Goal: Task Accomplishment & Management: Use online tool/utility

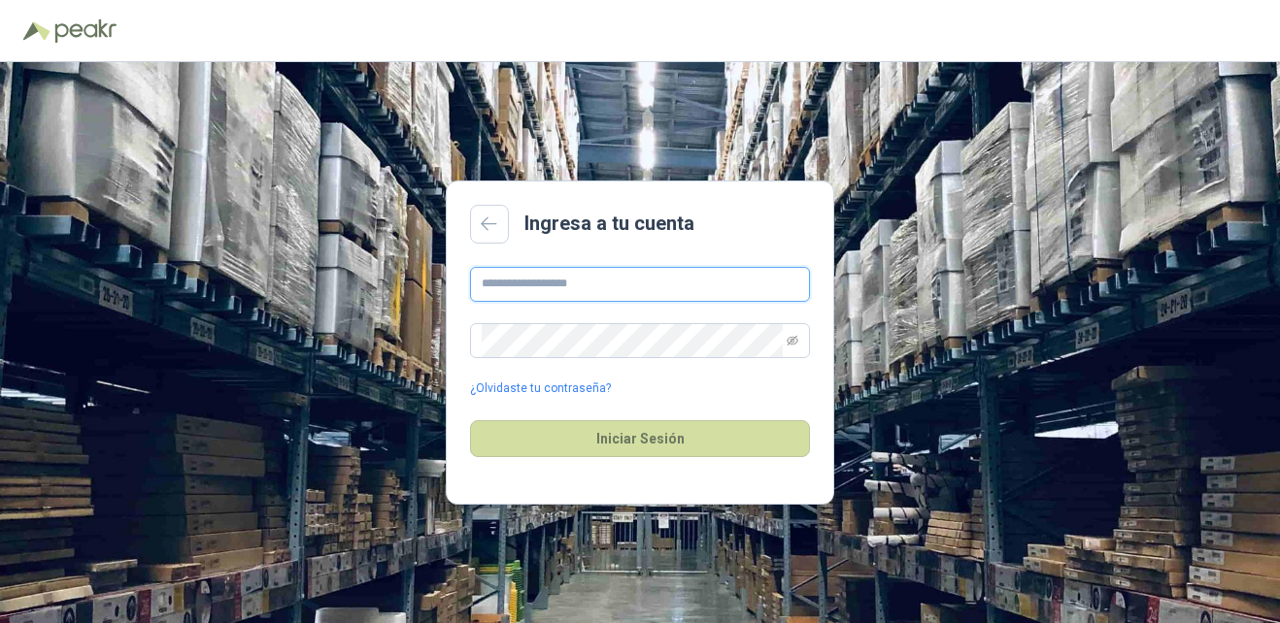
drag, startPoint x: 530, startPoint y: 268, endPoint x: 543, endPoint y: 280, distance: 17.2
click at [530, 268] on input "text" at bounding box center [640, 284] width 340 height 35
type input "**********"
click at [656, 262] on main "**********" at bounding box center [640, 343] width 388 height 325
click at [637, 285] on input "**********" at bounding box center [640, 284] width 340 height 35
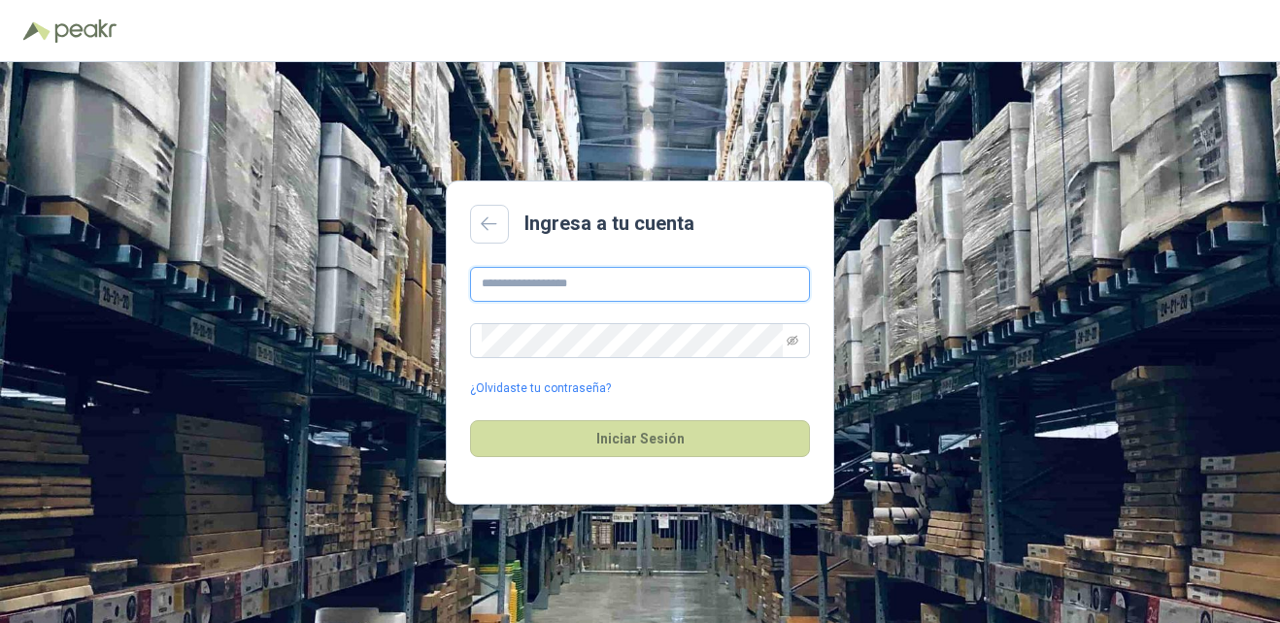
click at [644, 301] on input "text" at bounding box center [640, 284] width 340 height 35
paste input "**********"
type input "**********"
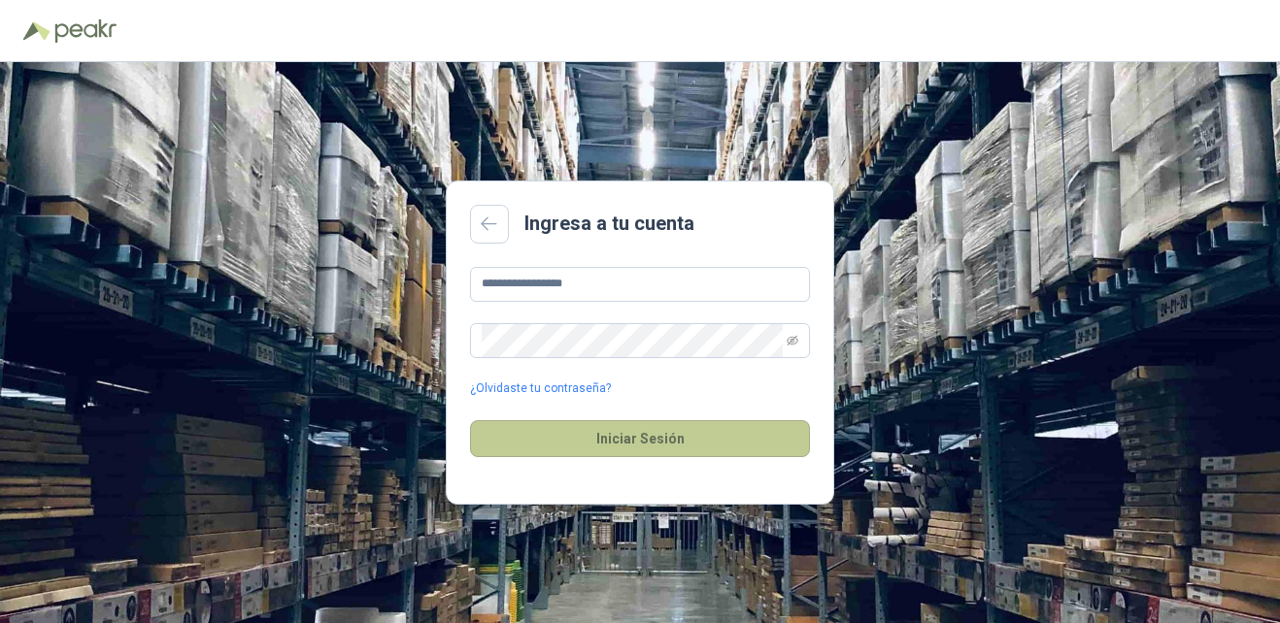
click at [607, 442] on button "Iniciar Sesión" at bounding box center [640, 439] width 340 height 37
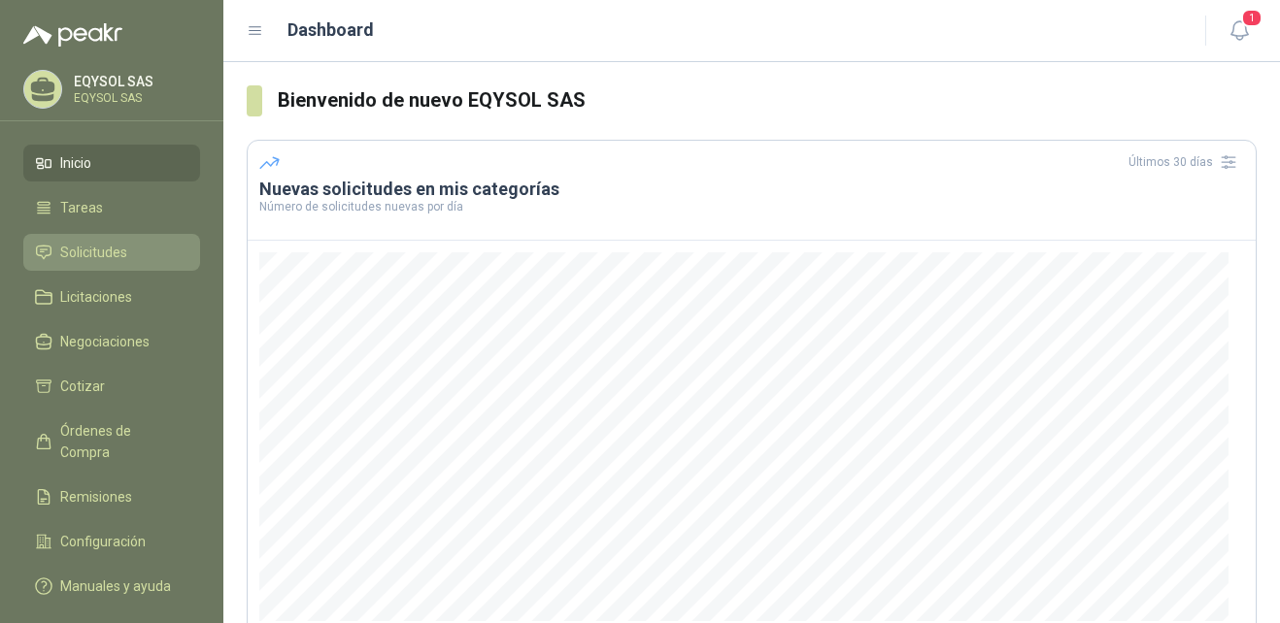
click at [80, 248] on span "Solicitudes" at bounding box center [93, 252] width 67 height 21
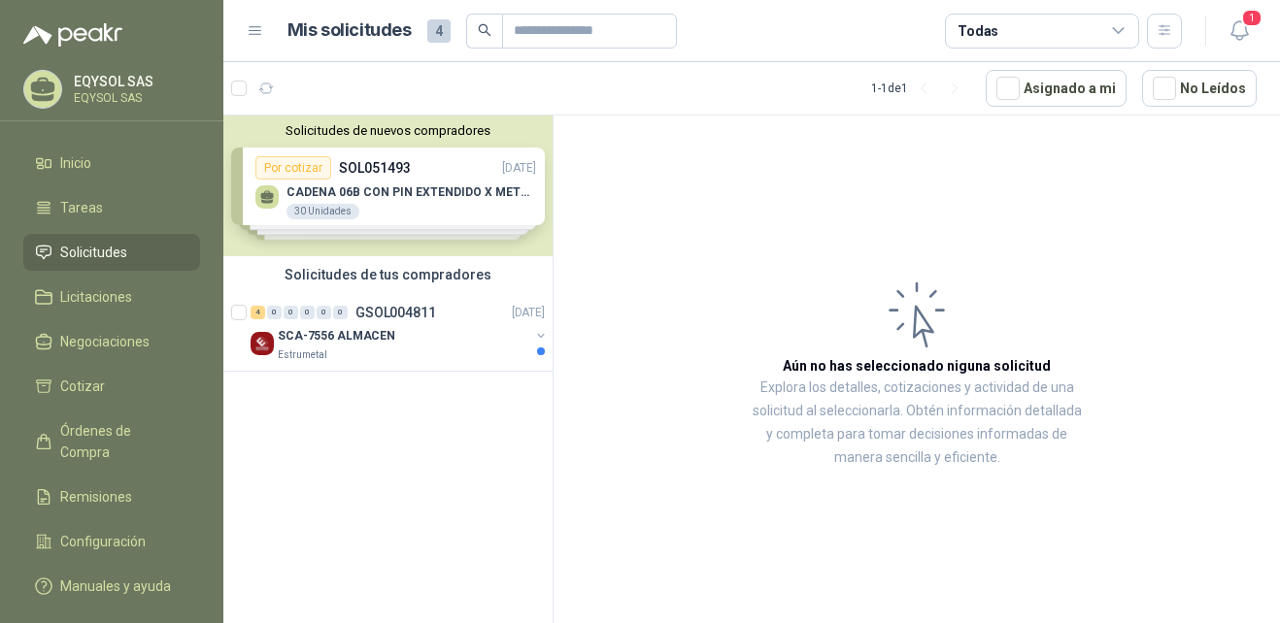
click at [398, 187] on div "Solicitudes de nuevos compradores Por cotizar SOL051493 [DATE] CADENA 06B CON P…" at bounding box center [387, 186] width 329 height 141
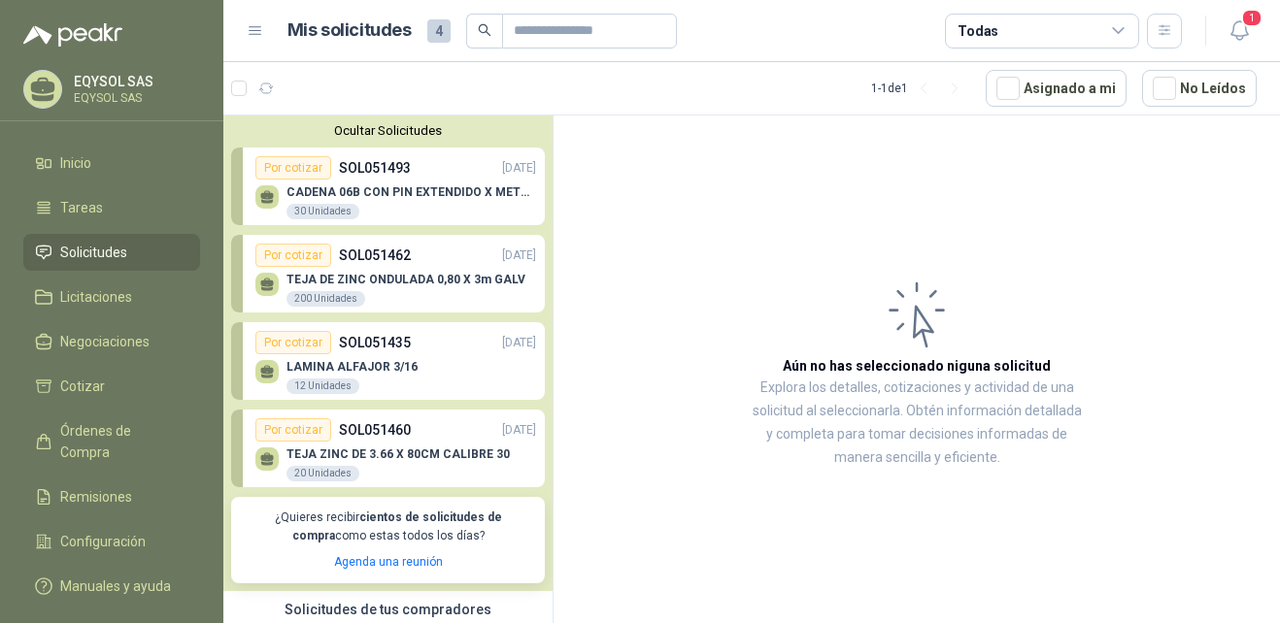
scroll to position [105, 0]
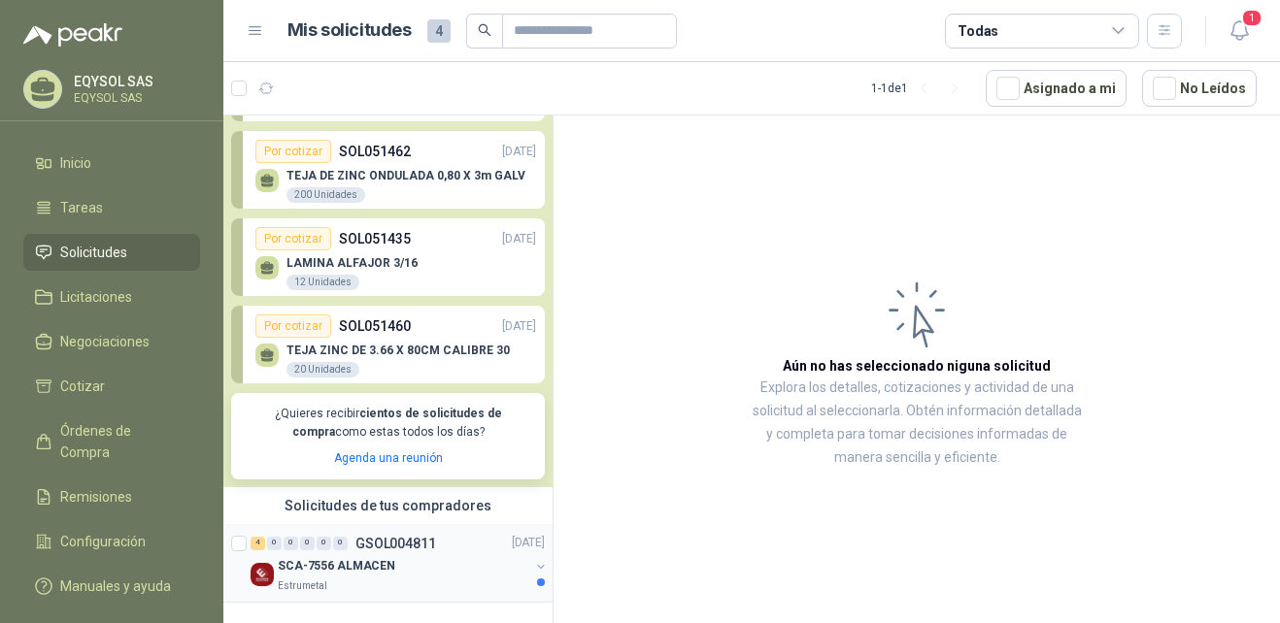
click at [422, 569] on div "SCA-7556 ALMACEN" at bounding box center [404, 567] width 252 height 23
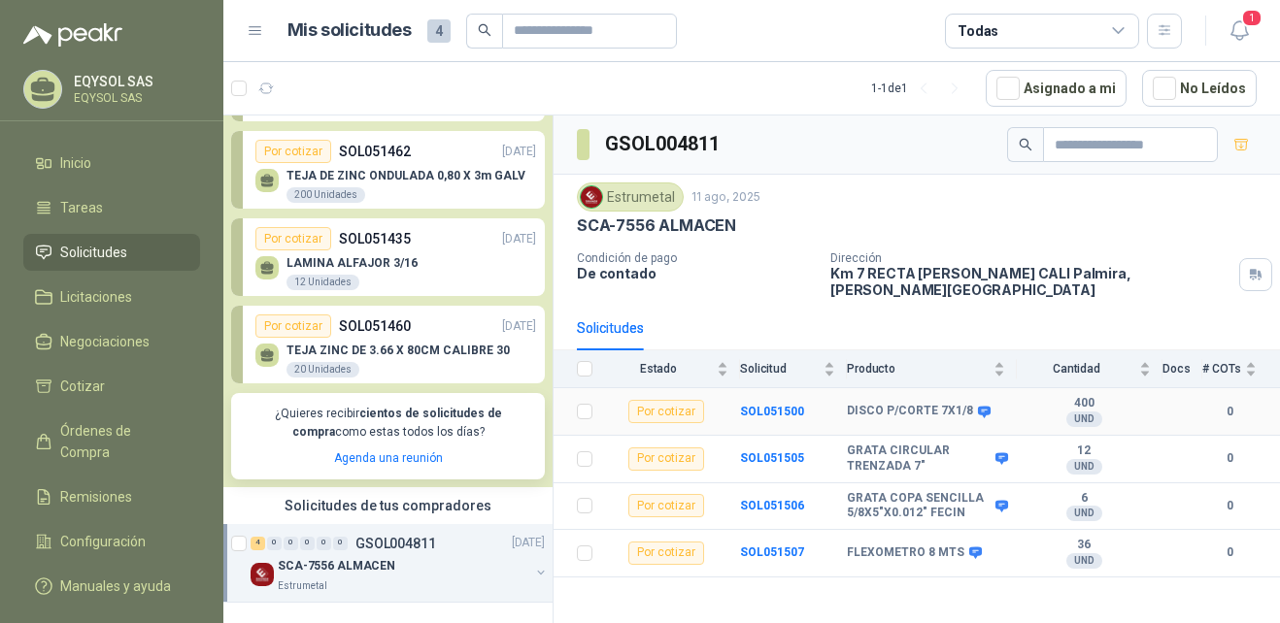
click at [875, 404] on b "DISCO P/CORTE 7X1/8" at bounding box center [910, 412] width 126 height 16
drag, startPoint x: 875, startPoint y: 403, endPoint x: 887, endPoint y: 547, distance: 144.2
click at [887, 547] on b "FLEXOMETRO 8 MTS" at bounding box center [906, 554] width 118 height 16
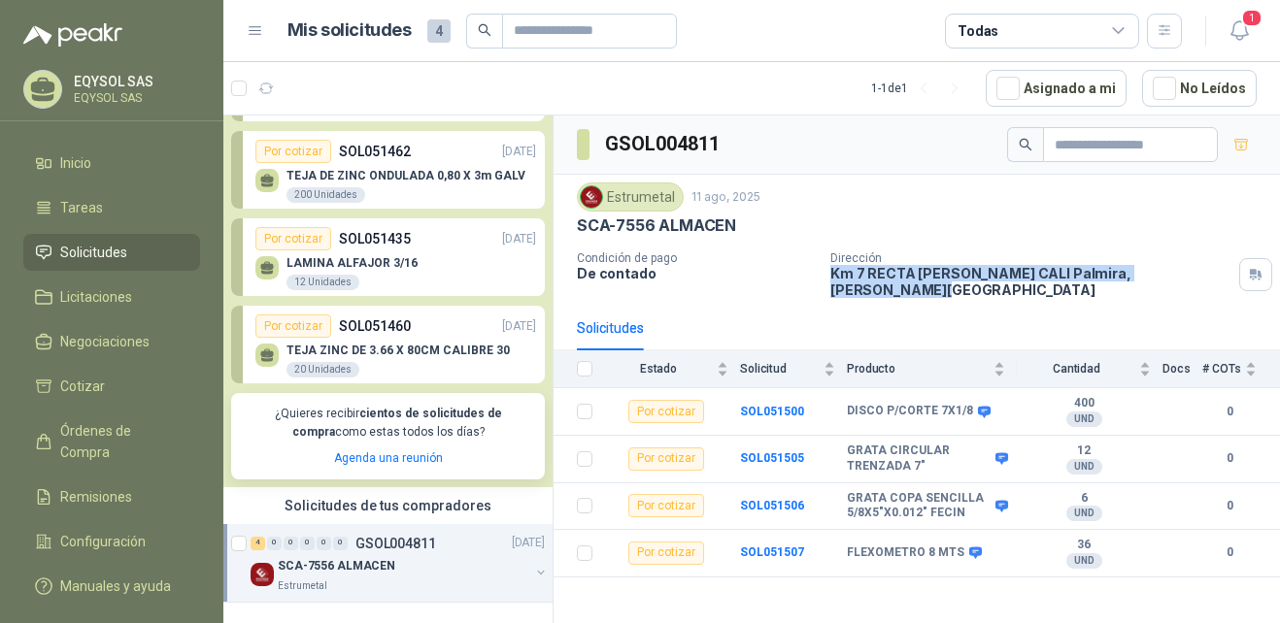
drag, startPoint x: 832, startPoint y: 278, endPoint x: 1162, endPoint y: 284, distance: 329.3
click at [1162, 284] on div "Dirección Km 7 RECTA [PERSON_NAME] [GEOGRAPHIC_DATA] [PERSON_NAME] , [PERSON_NA…" at bounding box center [1051, 275] width 442 height 47
copy p "Km 7 RECTA [PERSON_NAME] CALI [PERSON_NAME] , [PERSON_NAME][GEOGRAPHIC_DATA]"
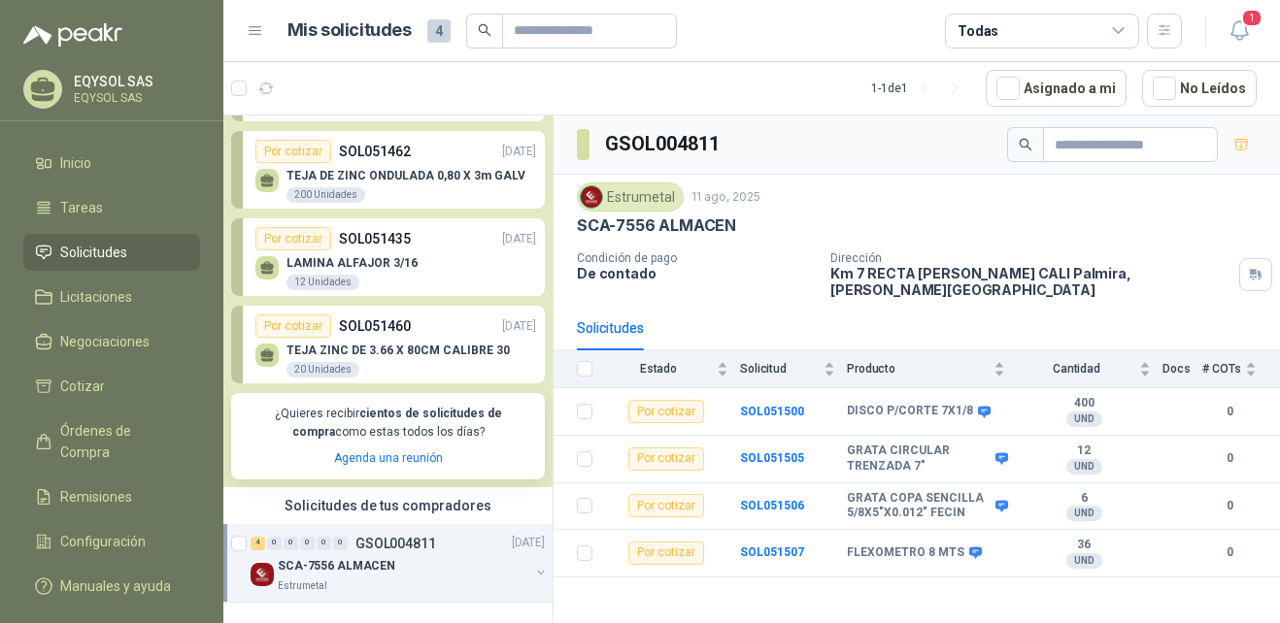
click at [1164, 272] on p "Km 7 RECTA [PERSON_NAME] CALI [PERSON_NAME] , [PERSON_NAME][GEOGRAPHIC_DATA]" at bounding box center [1030, 281] width 401 height 33
click at [762, 405] on b "SOL051500" at bounding box center [772, 412] width 64 height 14
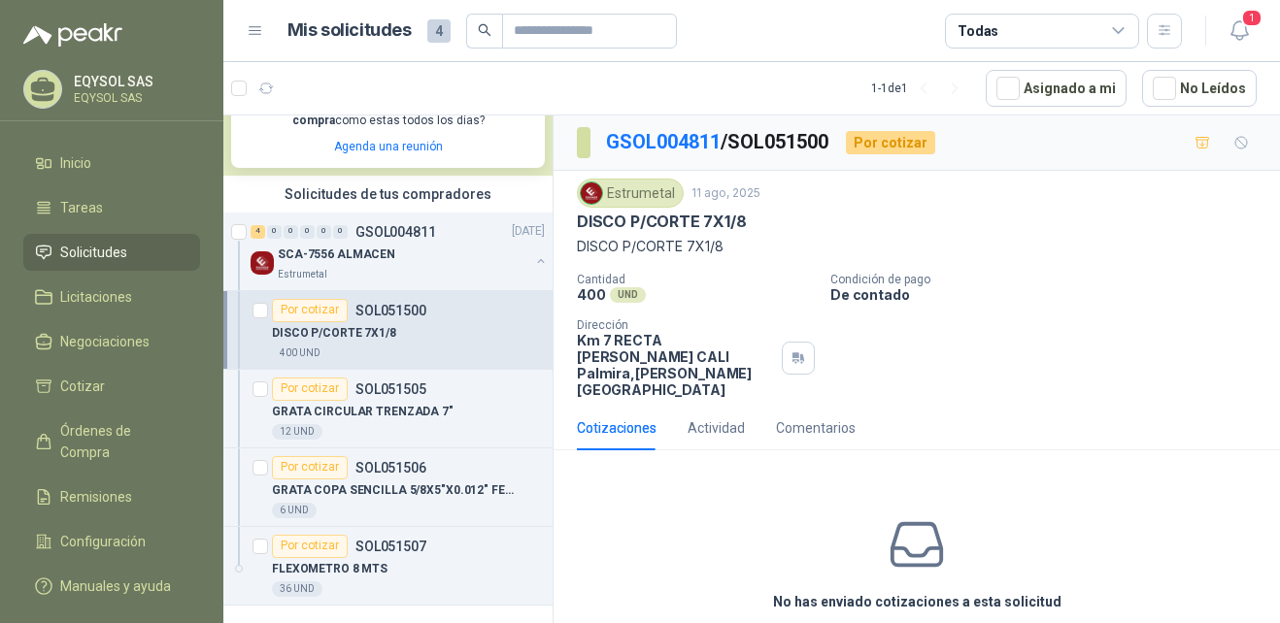
scroll to position [420, 0]
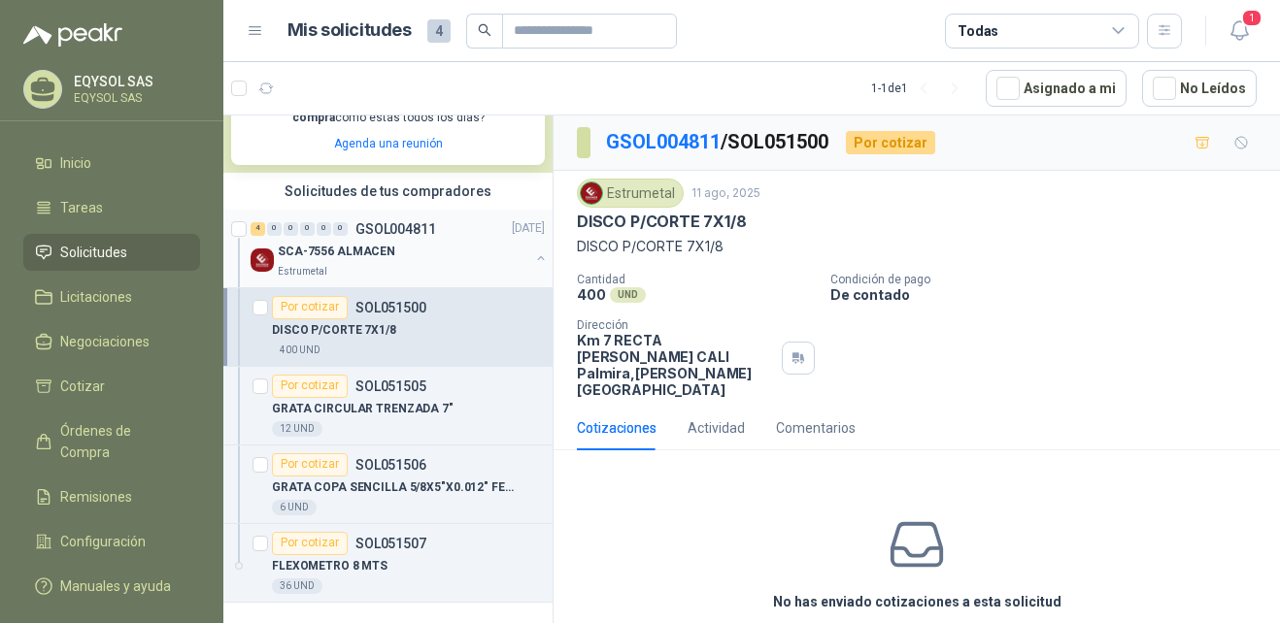
click at [533, 255] on button "button" at bounding box center [541, 259] width 16 height 16
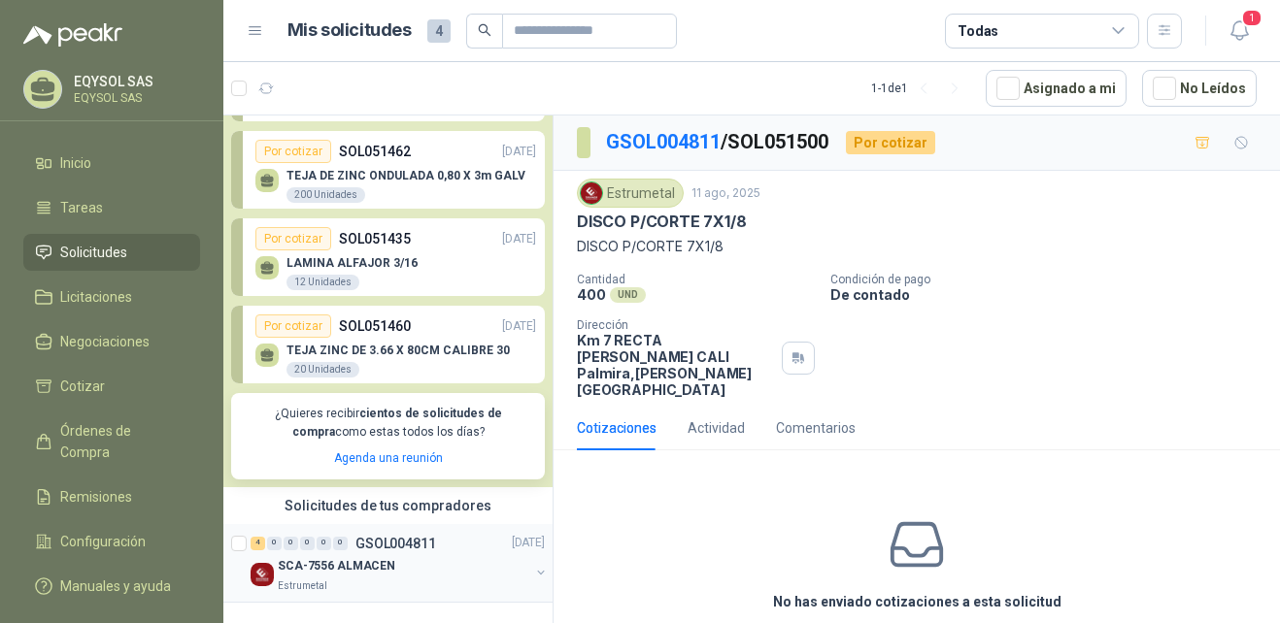
scroll to position [105, 0]
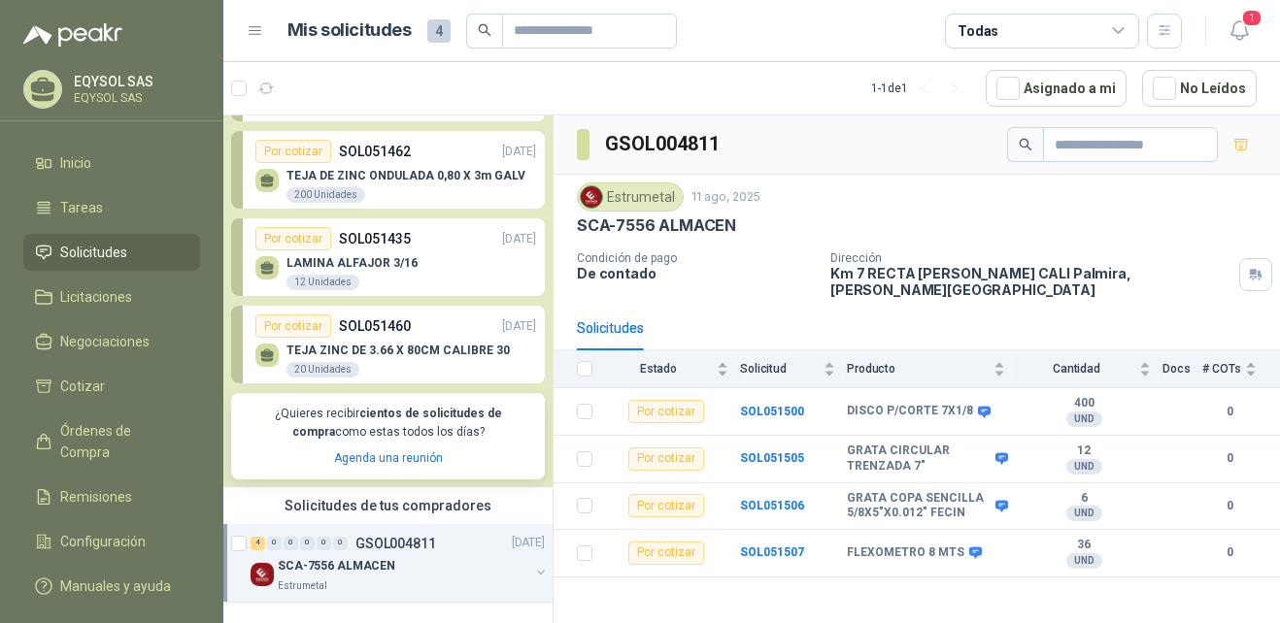
click at [533, 578] on button "button" at bounding box center [541, 573] width 16 height 16
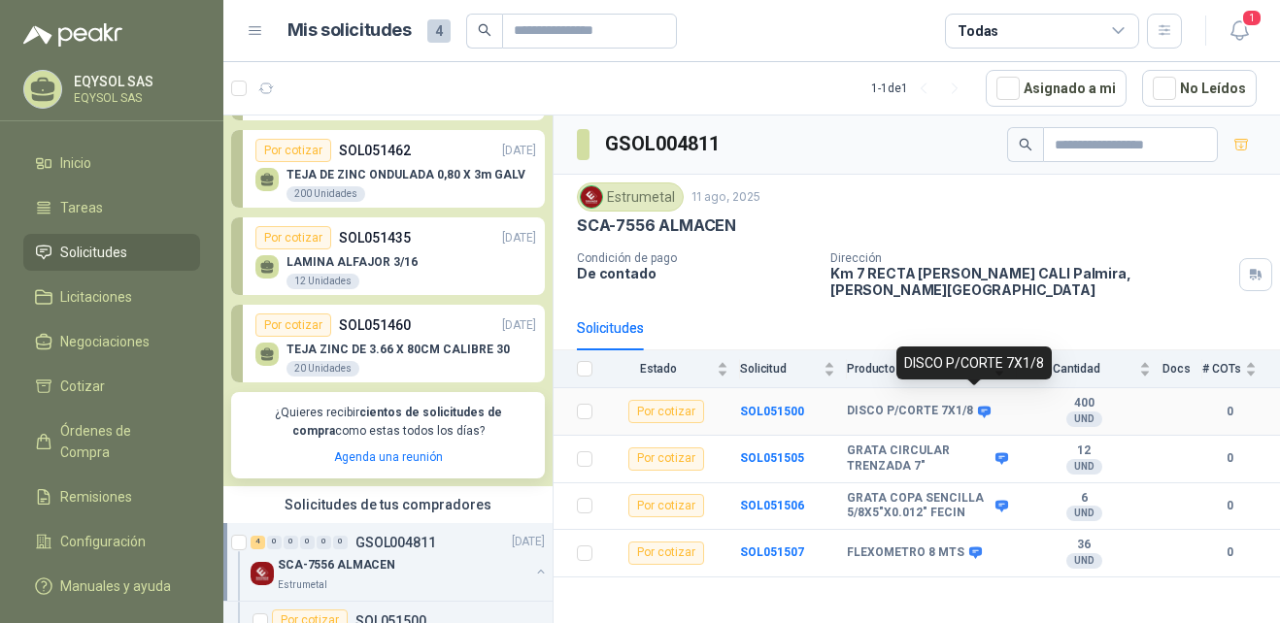
click at [981, 405] on icon at bounding box center [984, 412] width 15 height 15
click at [1000, 444] on div "GRATA CIRCULAR TRENZADA 7"" at bounding box center [926, 459] width 158 height 30
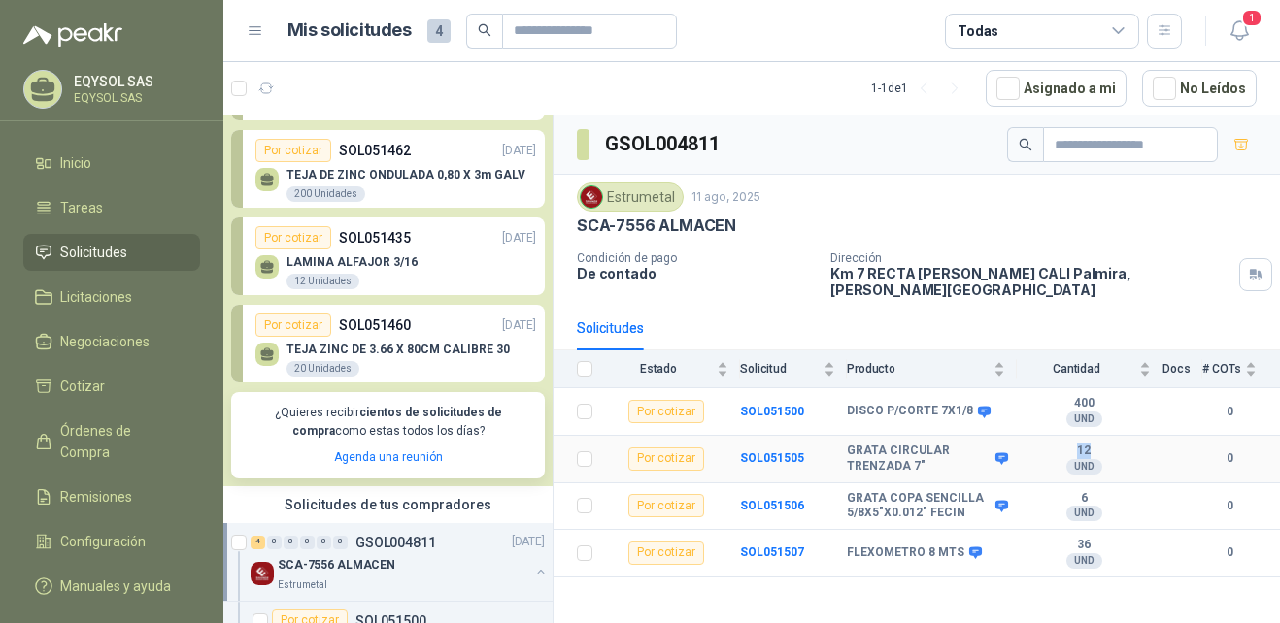
click at [1000, 444] on div "GRATA CIRCULAR TRENZADA 7"" at bounding box center [926, 459] width 158 height 30
click at [1056, 602] on div "GSOL004811 Estrumetal [DATE] SCA-7556 ALMACEN Condición de pago De contado Dire…" at bounding box center [917, 373] width 726 height 515
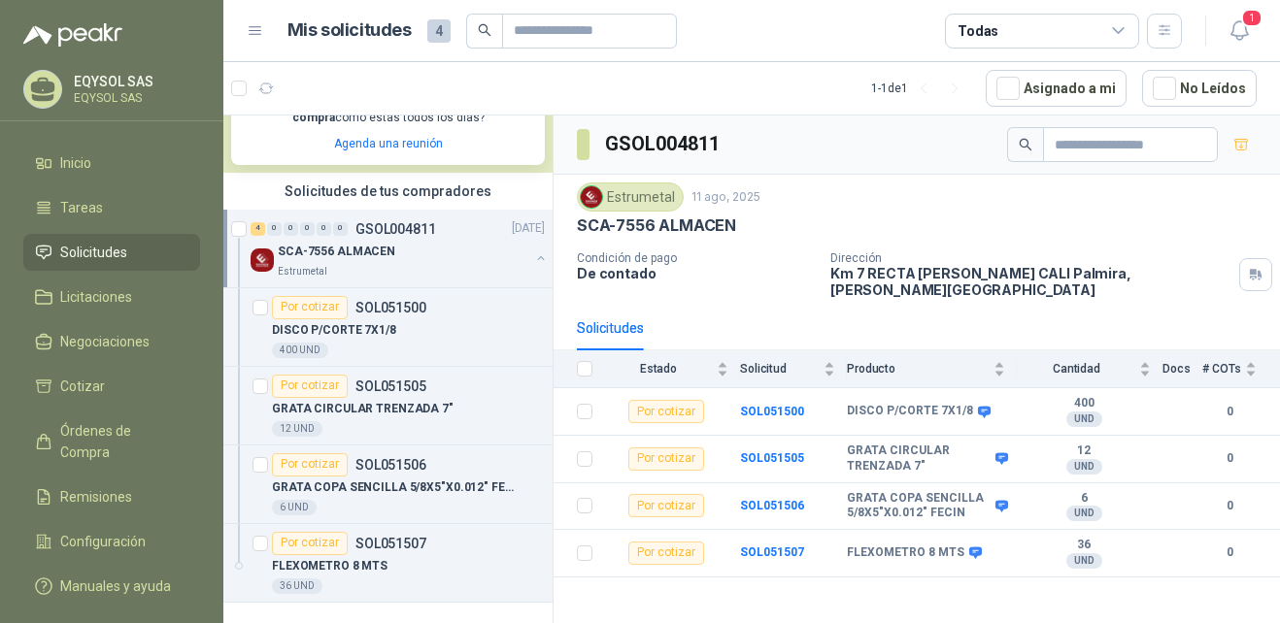
scroll to position [0, 0]
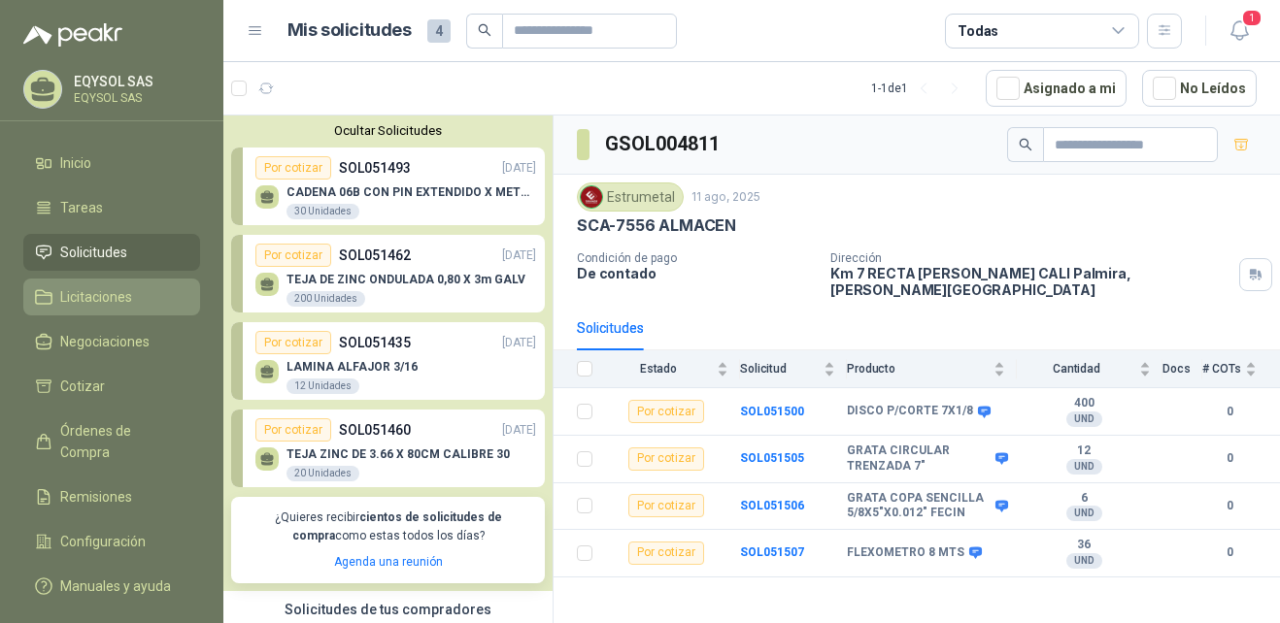
click at [51, 286] on li "Licitaciones" at bounding box center [111, 296] width 153 height 21
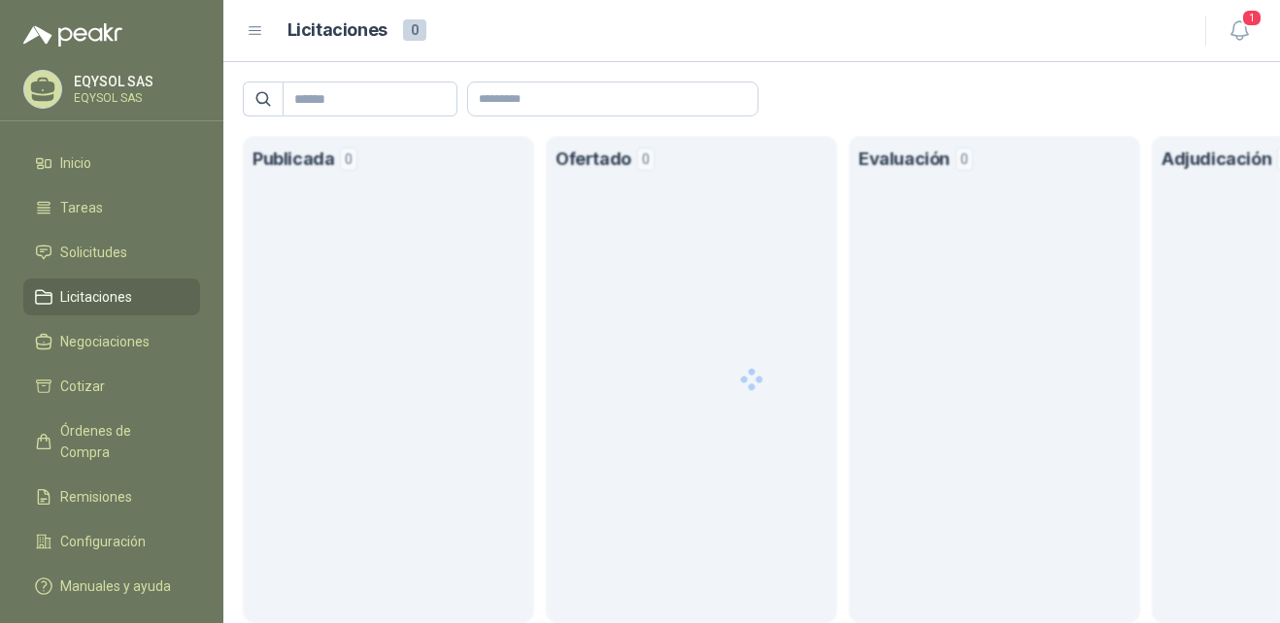
click at [51, 286] on li "Licitaciones" at bounding box center [111, 296] width 153 height 21
click at [129, 260] on li "Solicitudes" at bounding box center [111, 252] width 153 height 21
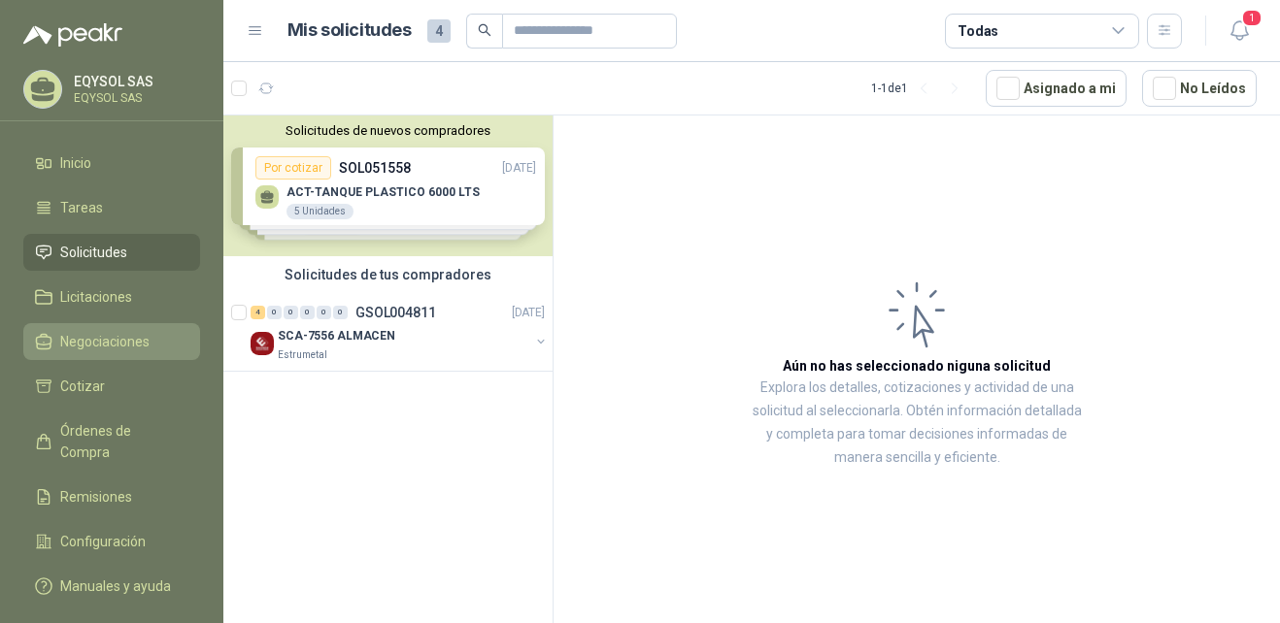
click at [131, 353] on link "Negociaciones" at bounding box center [111, 341] width 177 height 37
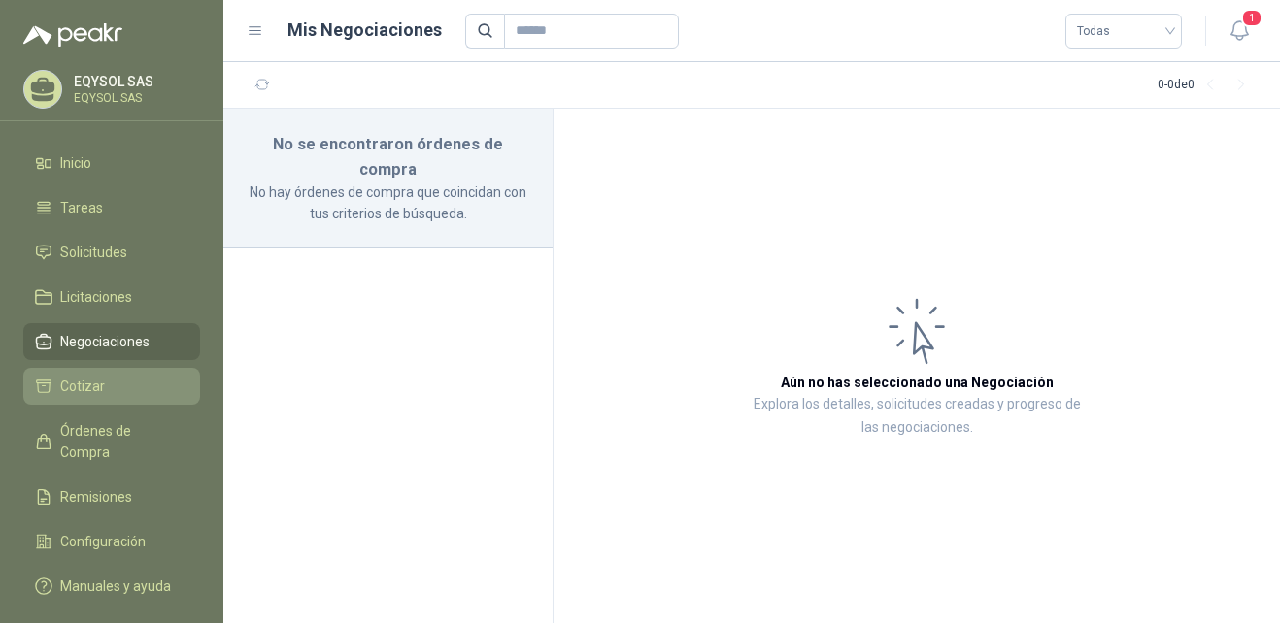
click at [112, 387] on li "Cotizar" at bounding box center [111, 386] width 153 height 21
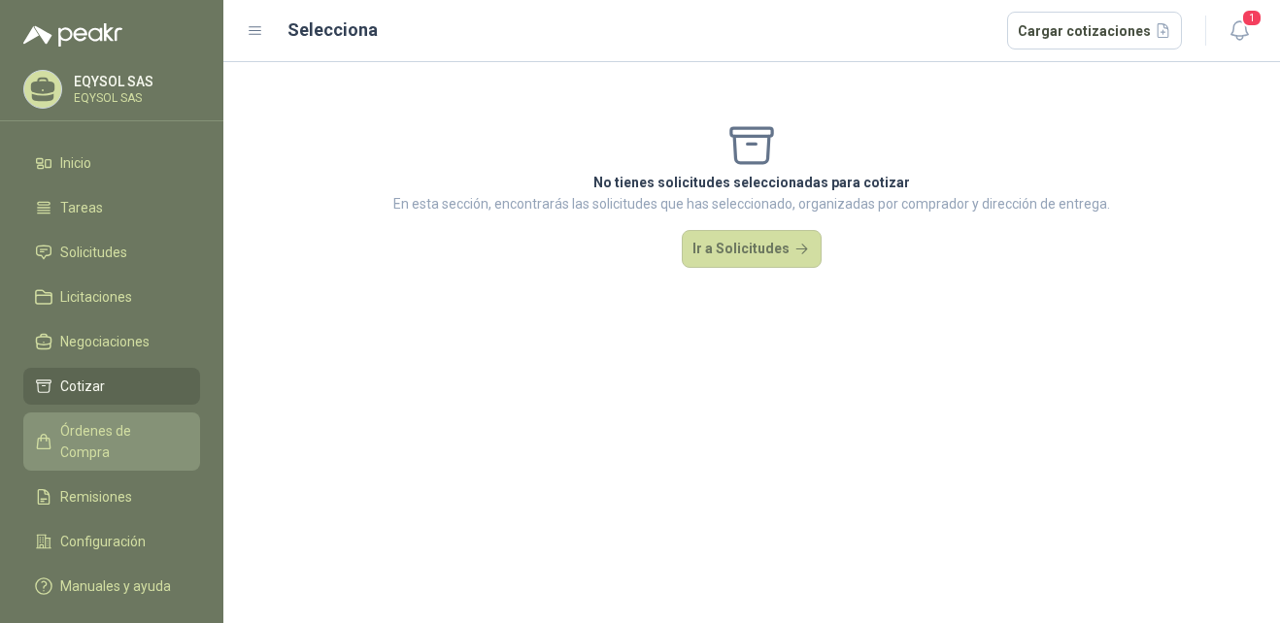
click at [105, 431] on span "Órdenes de Compra" at bounding box center [120, 442] width 121 height 43
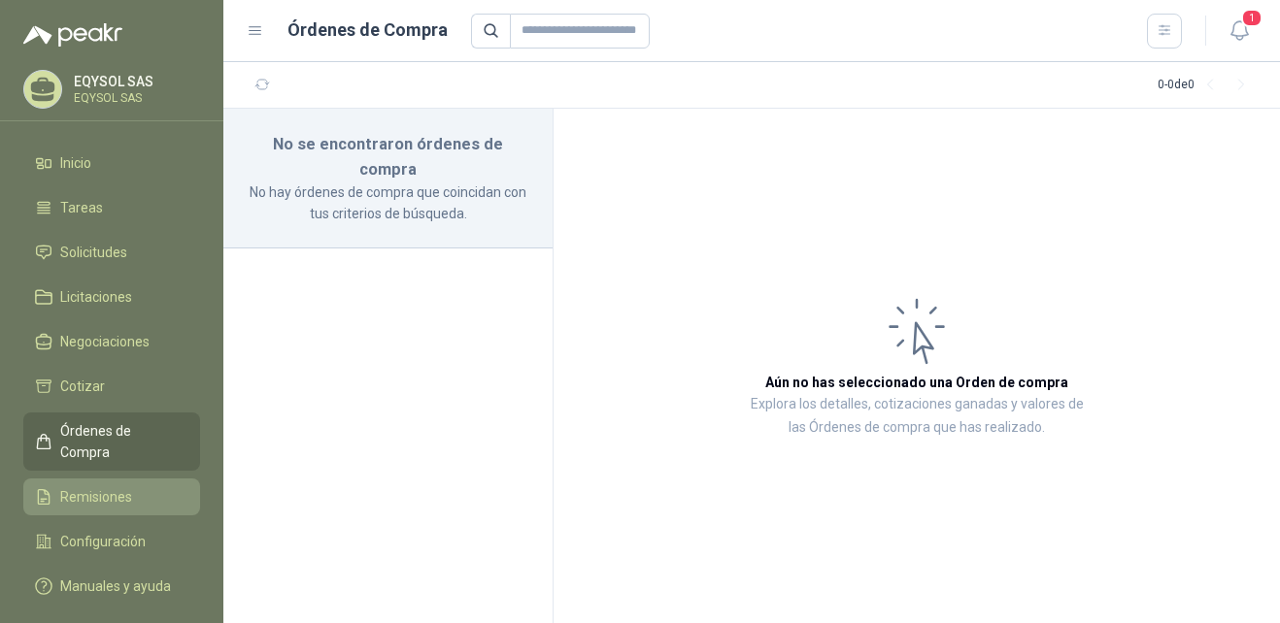
click at [97, 487] on span "Remisiones" at bounding box center [96, 497] width 72 height 21
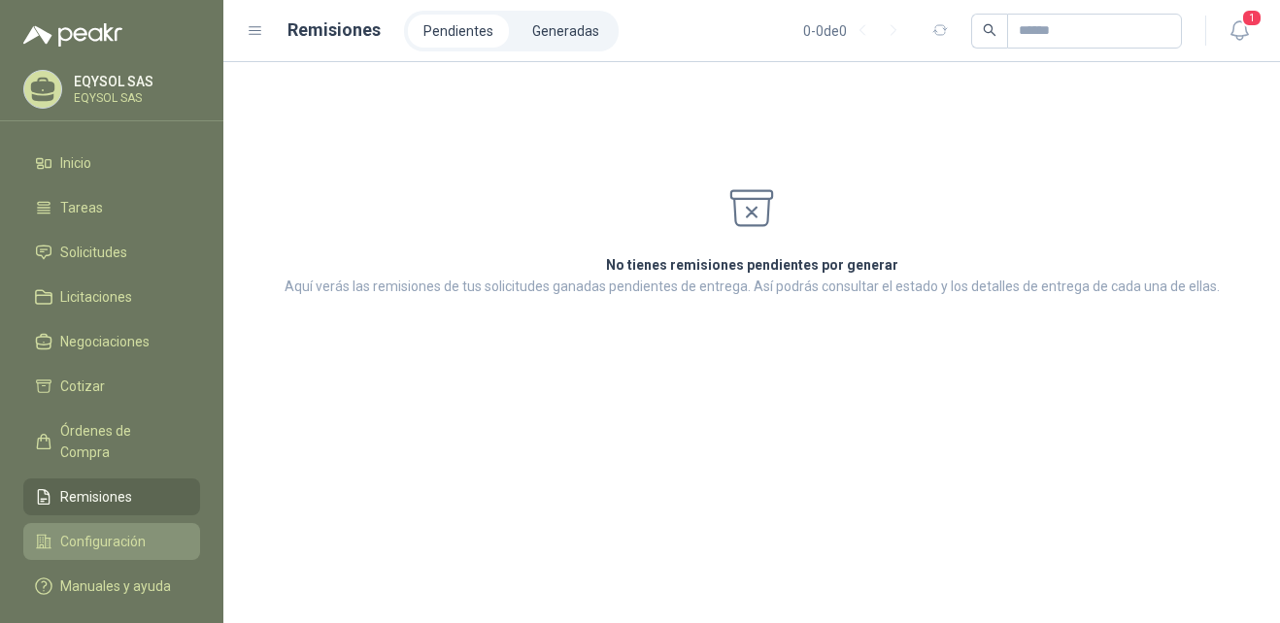
click at [102, 531] on span "Configuración" at bounding box center [102, 541] width 85 height 21
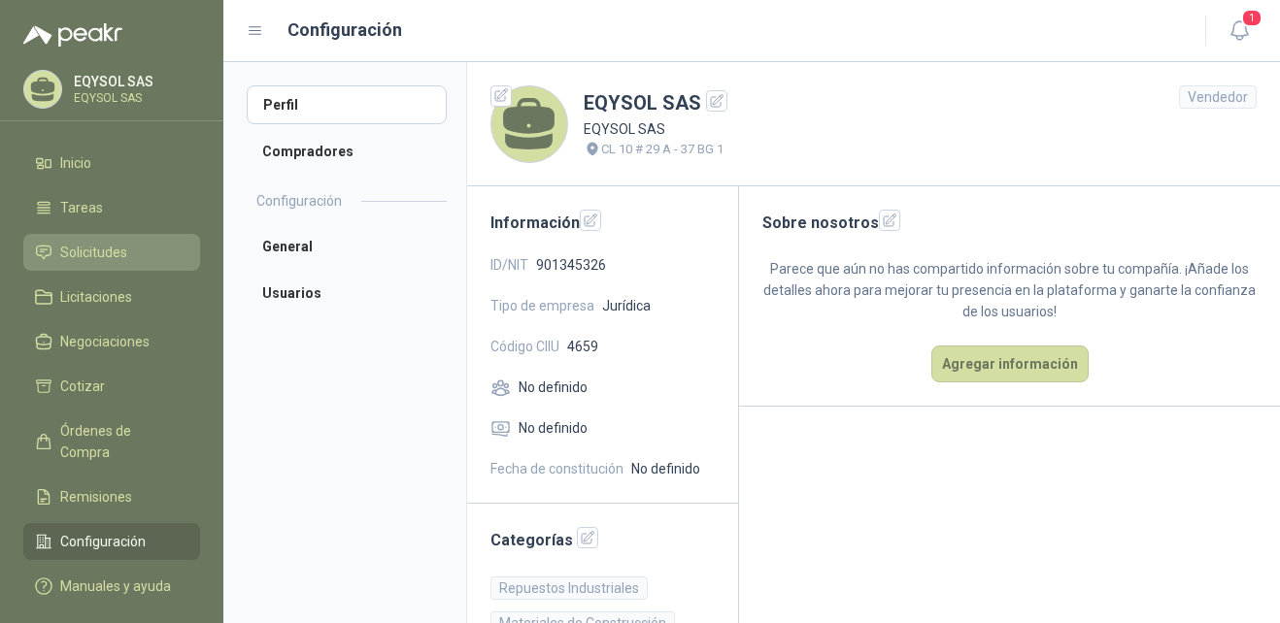
click at [123, 264] on link "Solicitudes" at bounding box center [111, 252] width 177 height 37
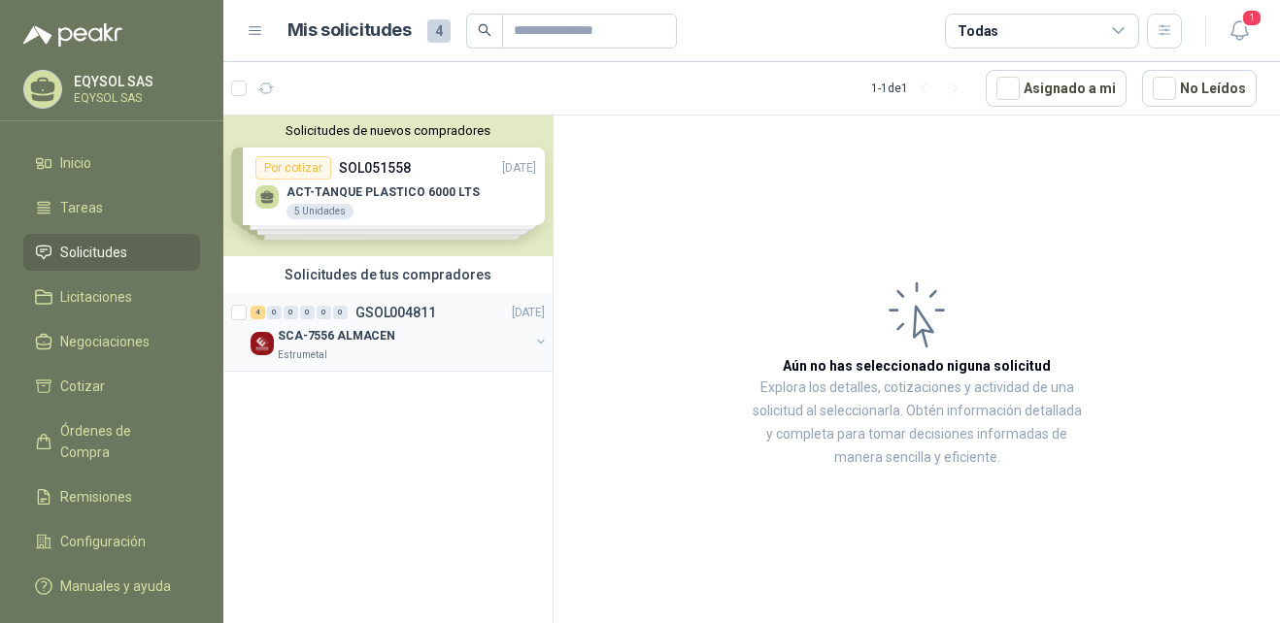
click at [478, 328] on div "SCA-7556 ALMACEN" at bounding box center [404, 335] width 252 height 23
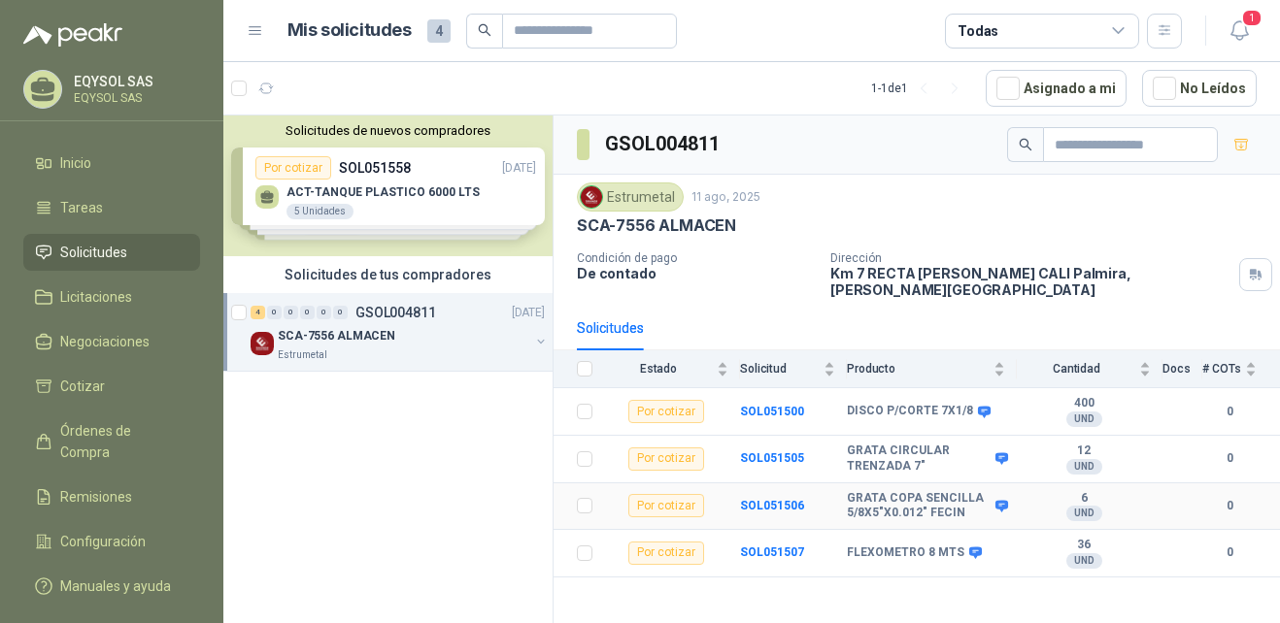
click at [658, 494] on div "Por cotizar" at bounding box center [666, 505] width 76 height 23
click at [686, 498] on div "Por cotizar" at bounding box center [666, 505] width 76 height 23
click at [758, 499] on b "SOL051506" at bounding box center [772, 506] width 64 height 14
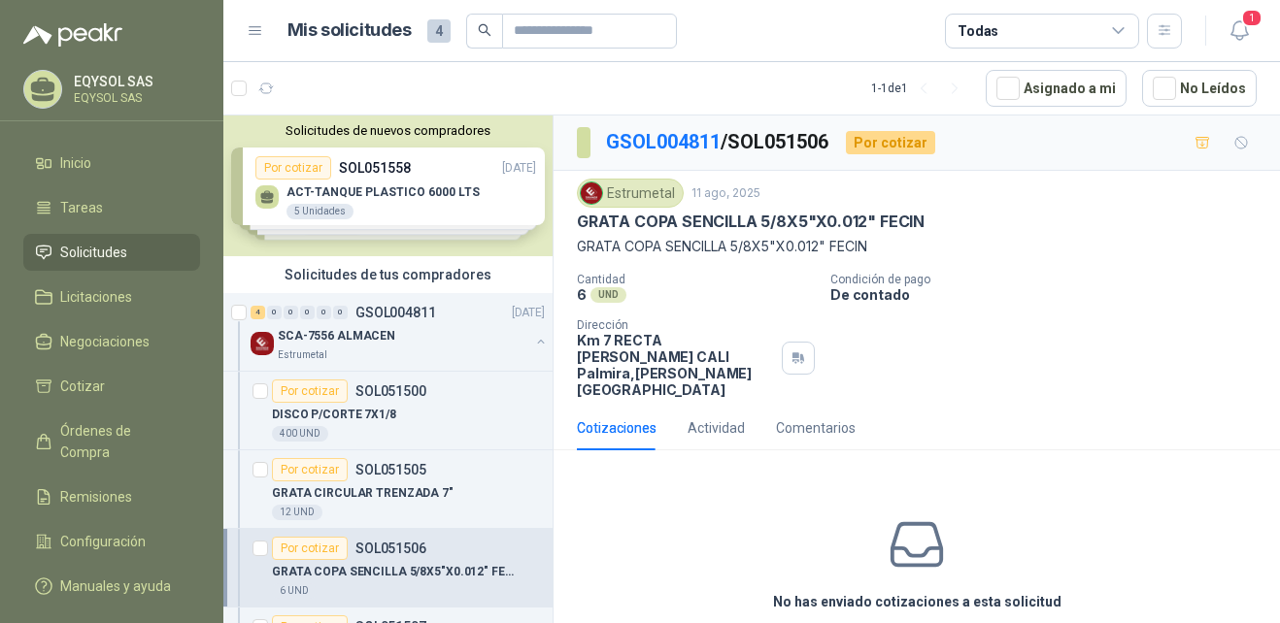
scroll to position [51, 0]
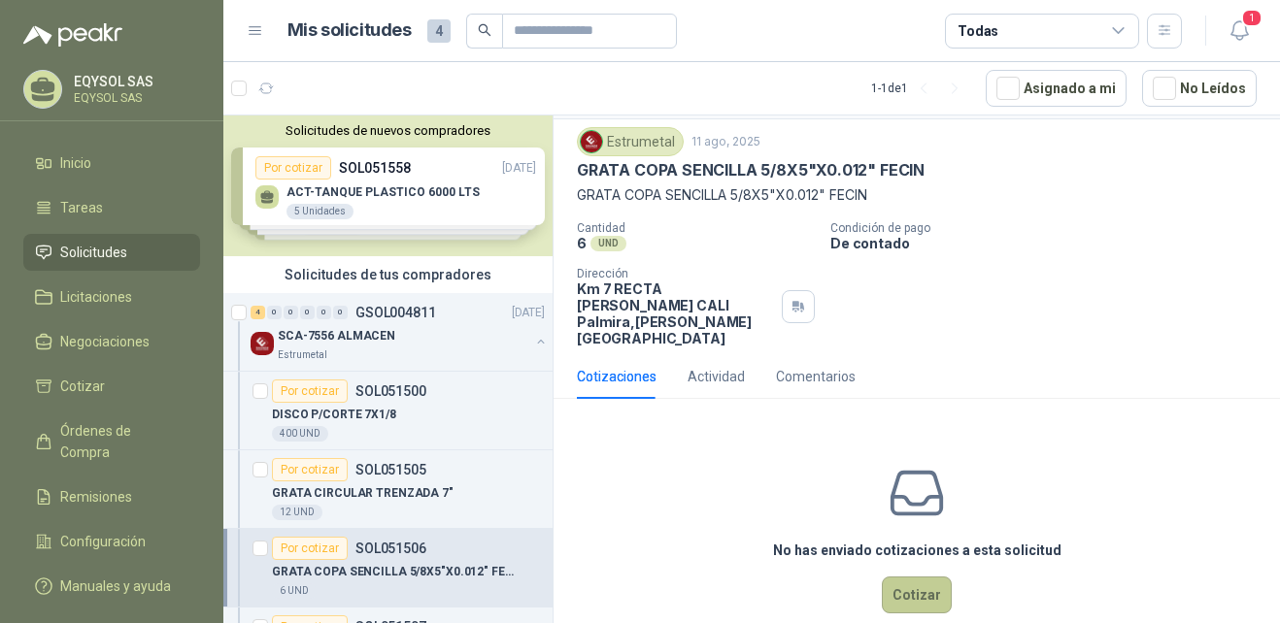
click at [898, 577] on button "Cotizar" at bounding box center [917, 595] width 70 height 37
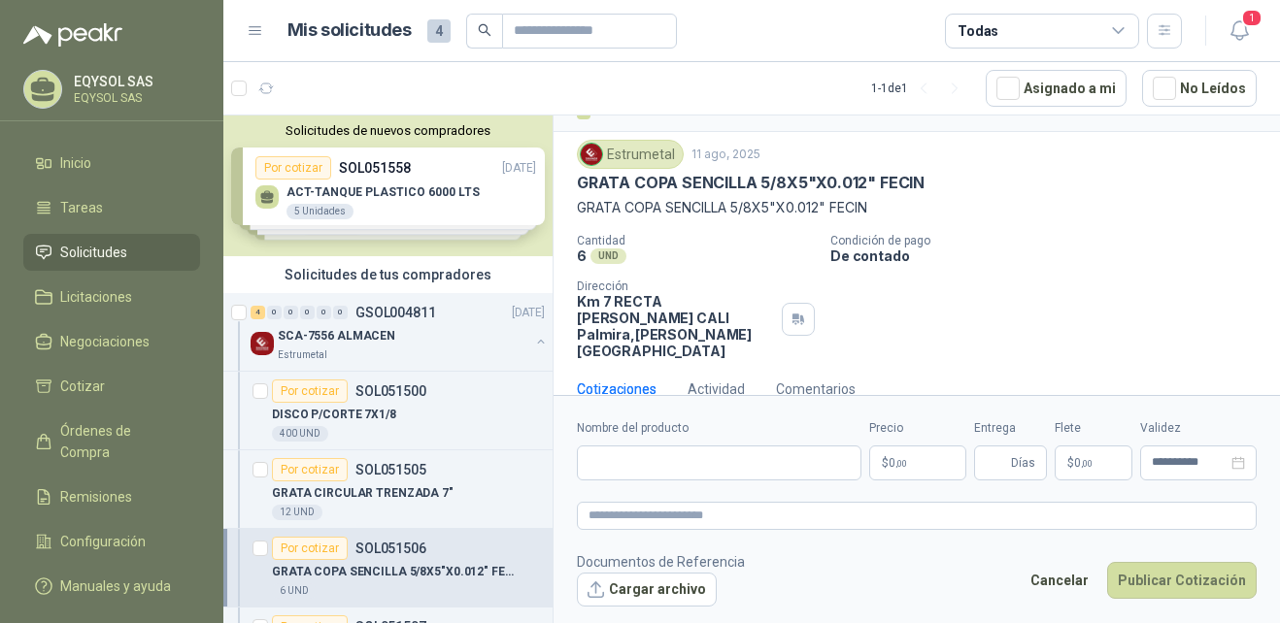
scroll to position [38, 0]
click at [656, 588] on button "Cargar archivo" at bounding box center [647, 590] width 140 height 35
click at [696, 374] on div "Actividad" at bounding box center [716, 390] width 57 height 45
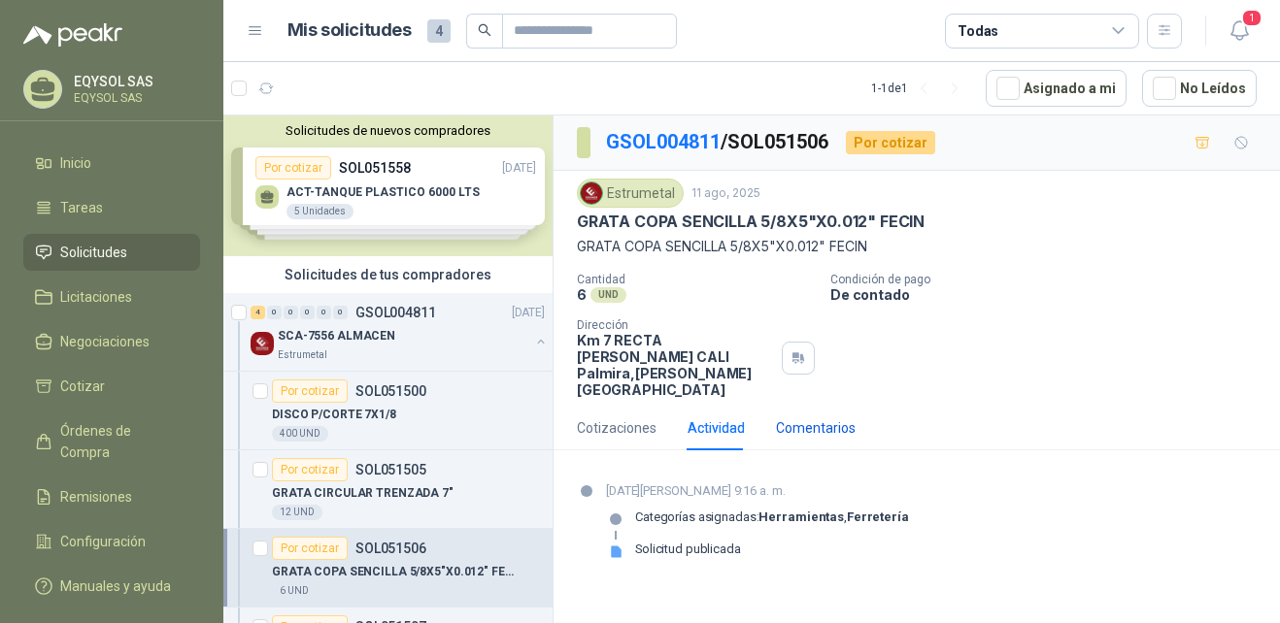
click at [797, 418] on div "Comentarios" at bounding box center [816, 428] width 80 height 21
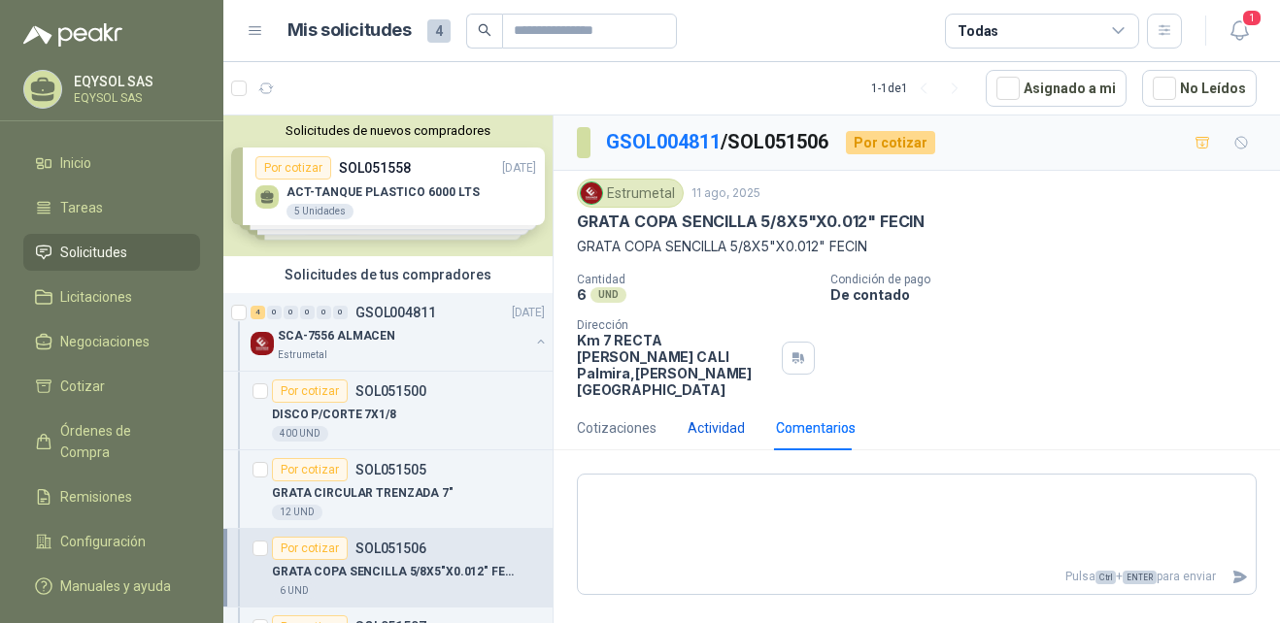
click at [726, 418] on div "Actividad" at bounding box center [716, 428] width 57 height 21
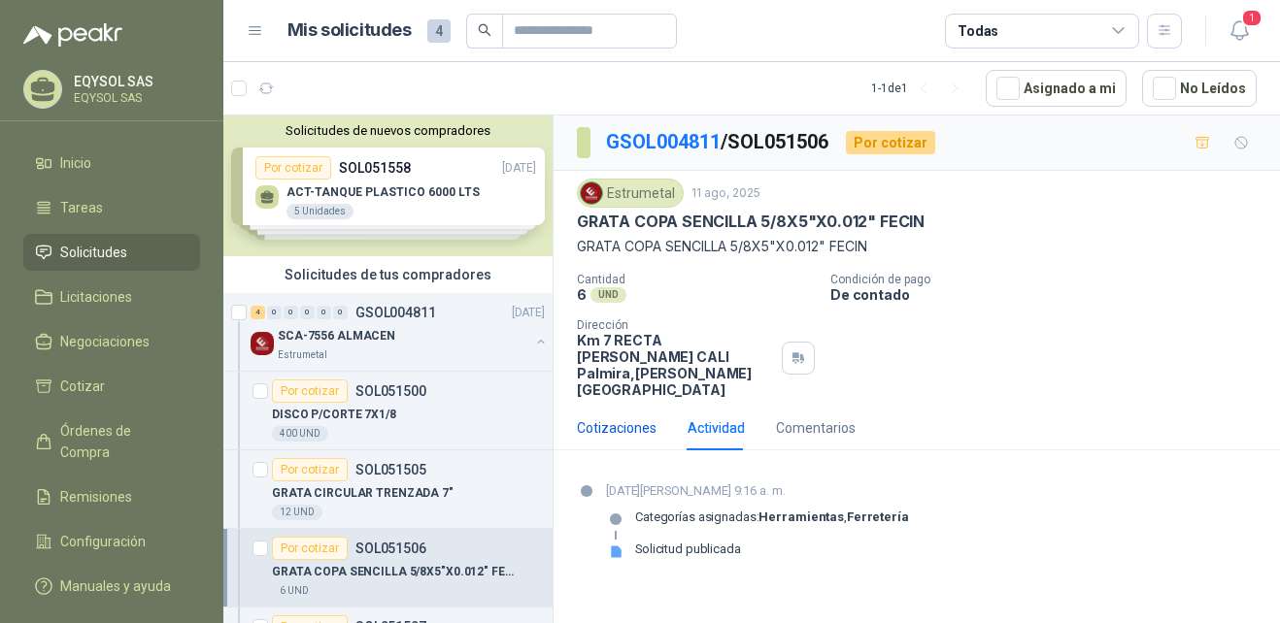
click at [605, 418] on div "Cotizaciones" at bounding box center [617, 428] width 80 height 21
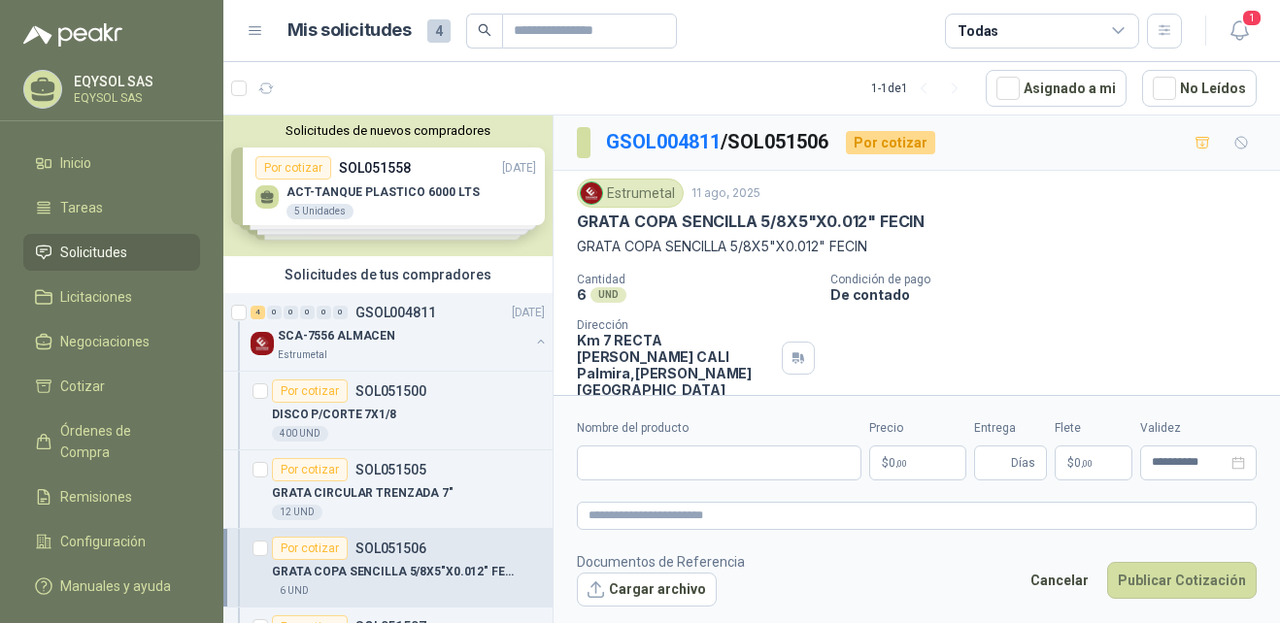
scroll to position [38, 0]
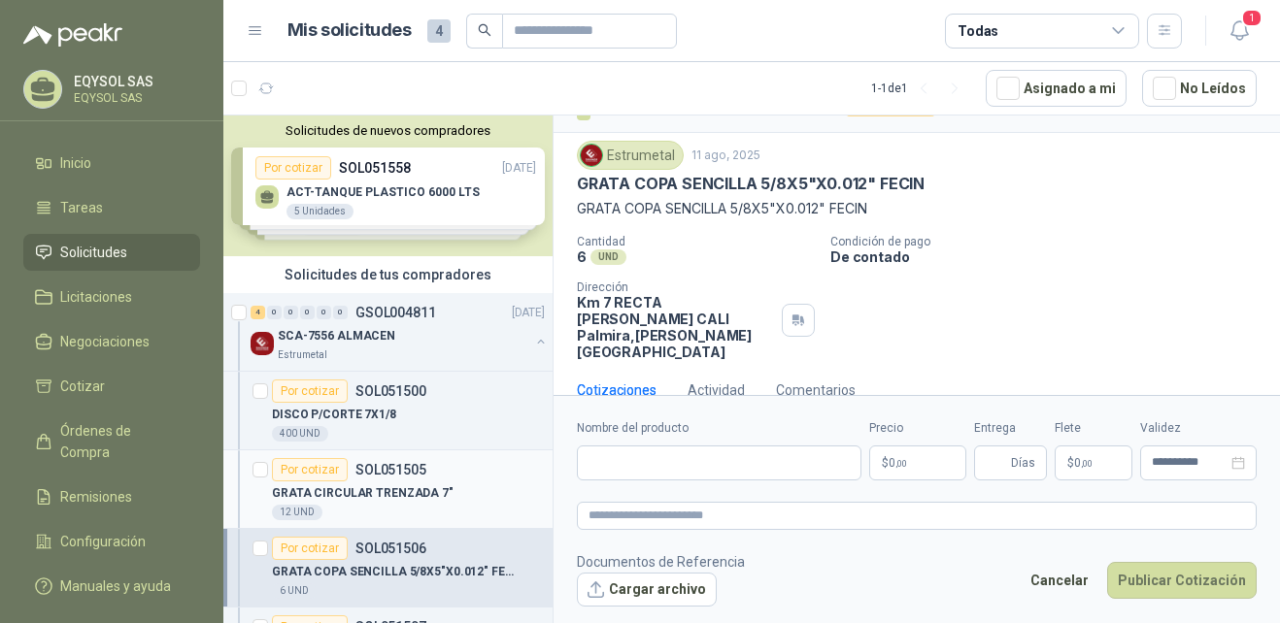
click at [445, 472] on div "Por cotizar SOL051505" at bounding box center [408, 469] width 273 height 23
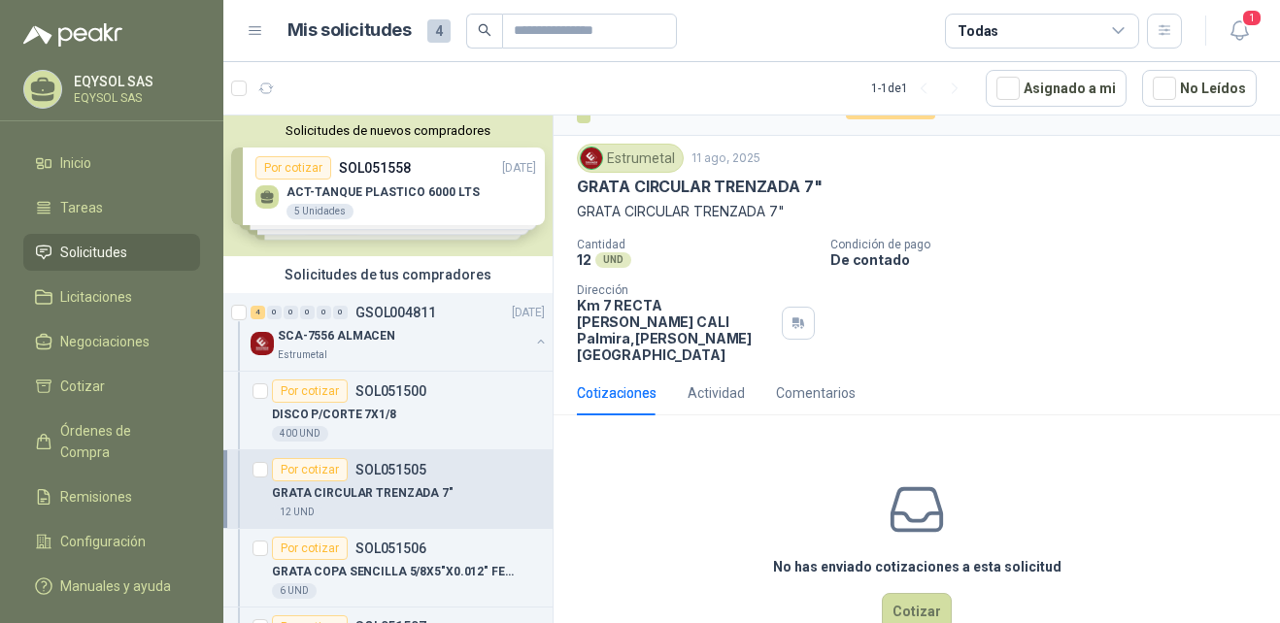
scroll to position [51, 0]
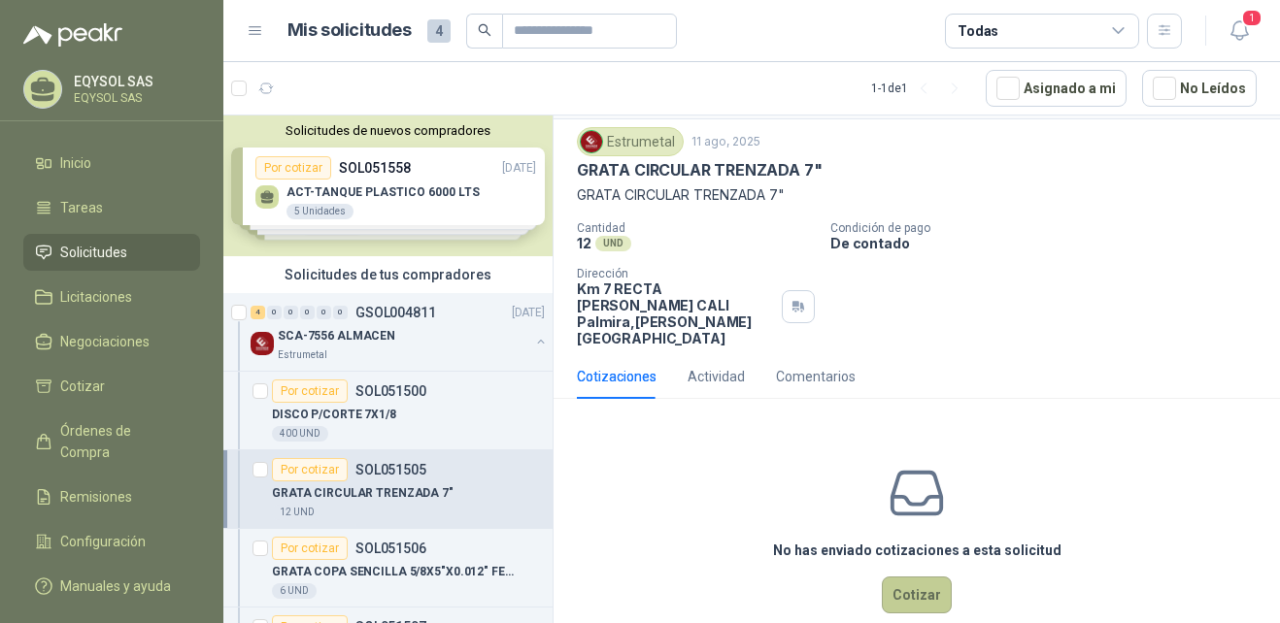
click at [909, 577] on button "Cotizar" at bounding box center [917, 595] width 70 height 37
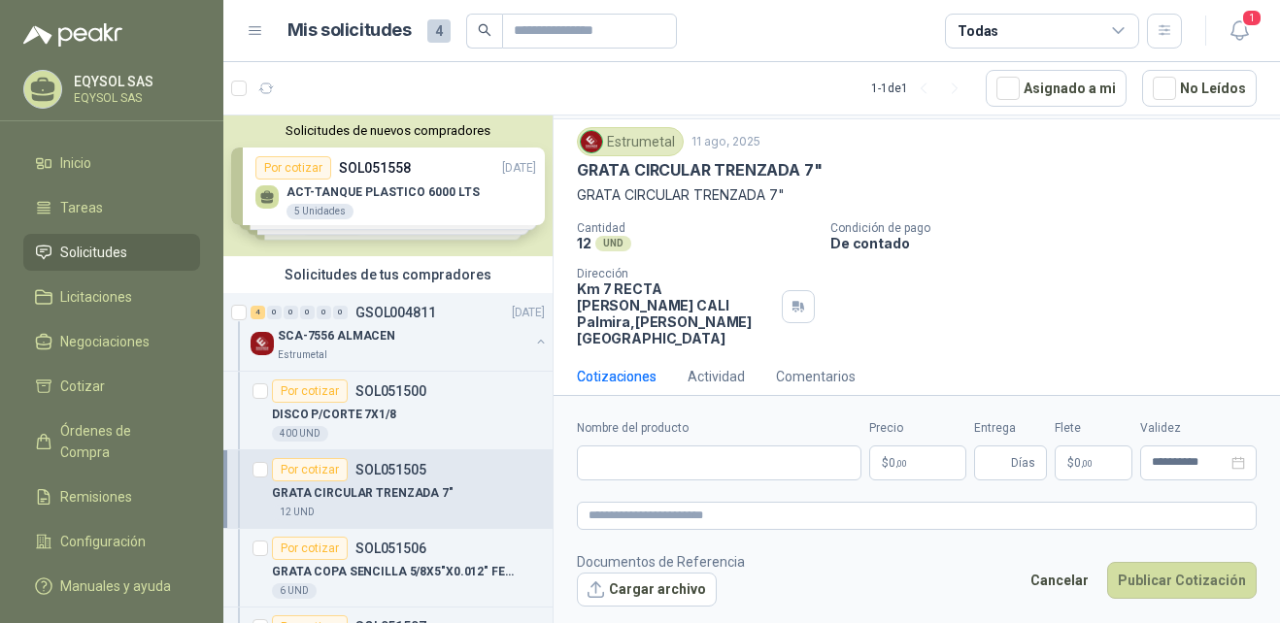
scroll to position [38, 0]
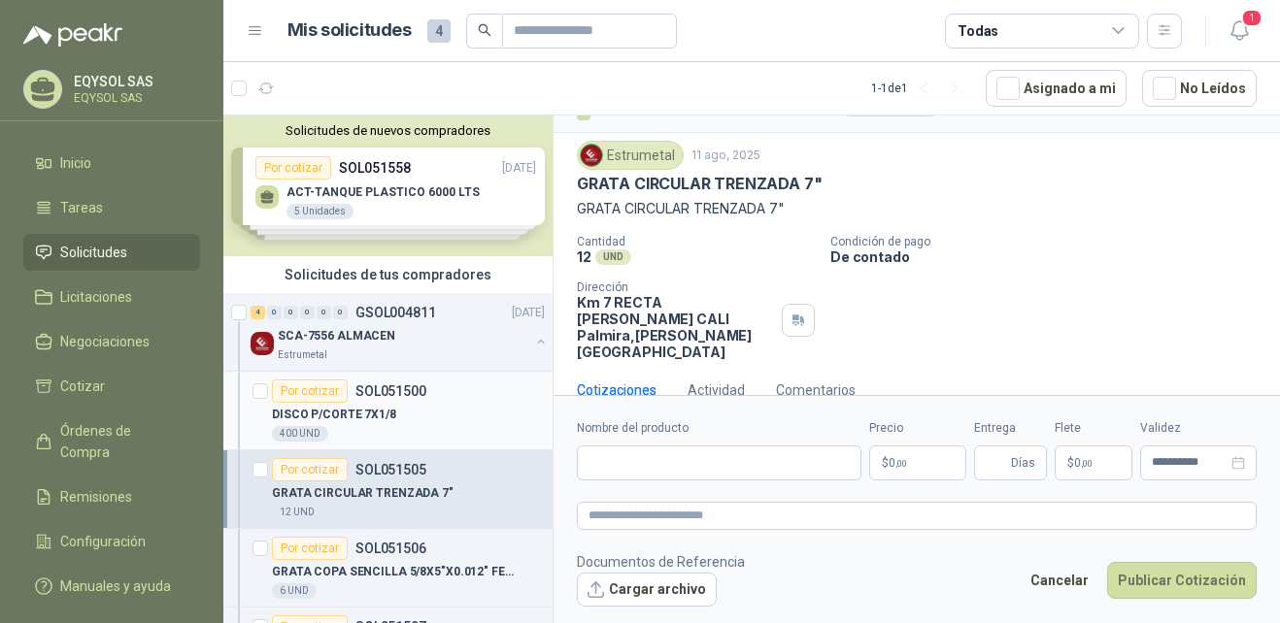
click at [441, 406] on div "DISCO P/CORTE 7X1/8" at bounding box center [408, 414] width 273 height 23
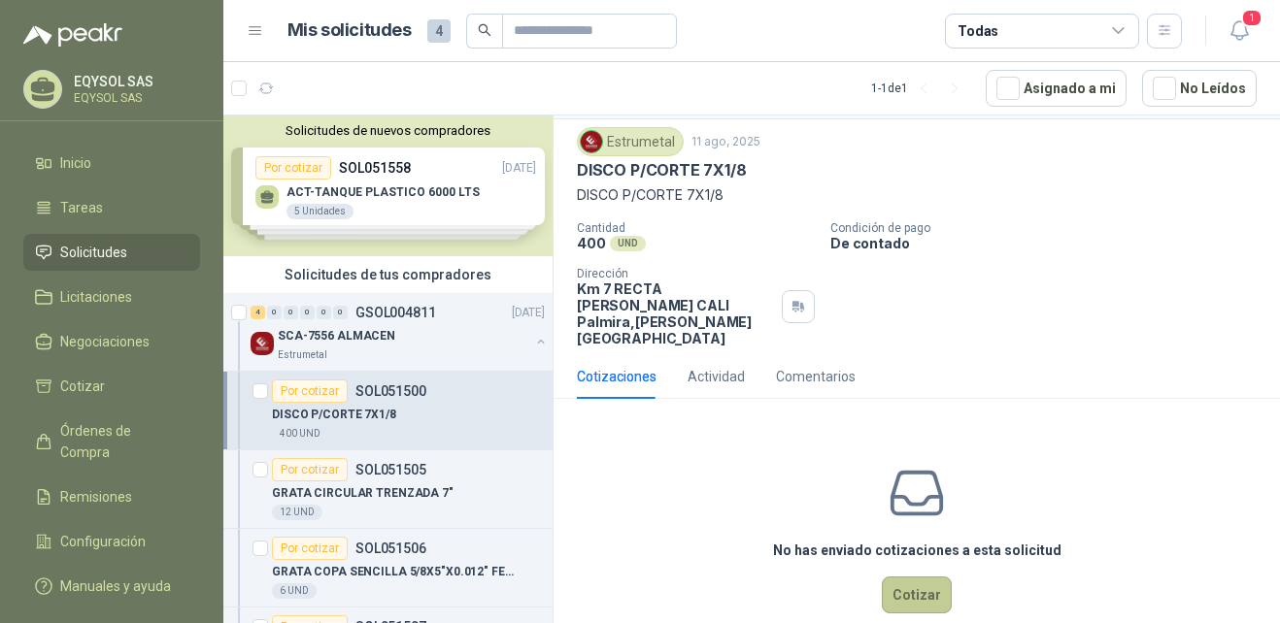
click at [926, 577] on button "Cotizar" at bounding box center [917, 595] width 70 height 37
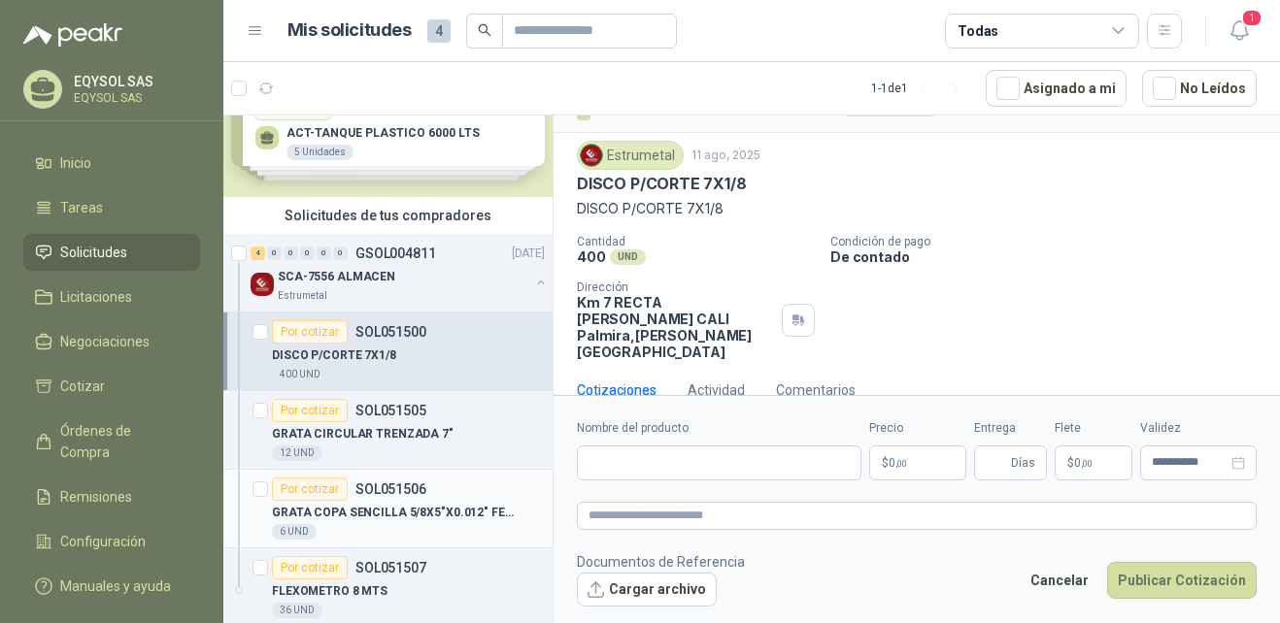
scroll to position [84, 0]
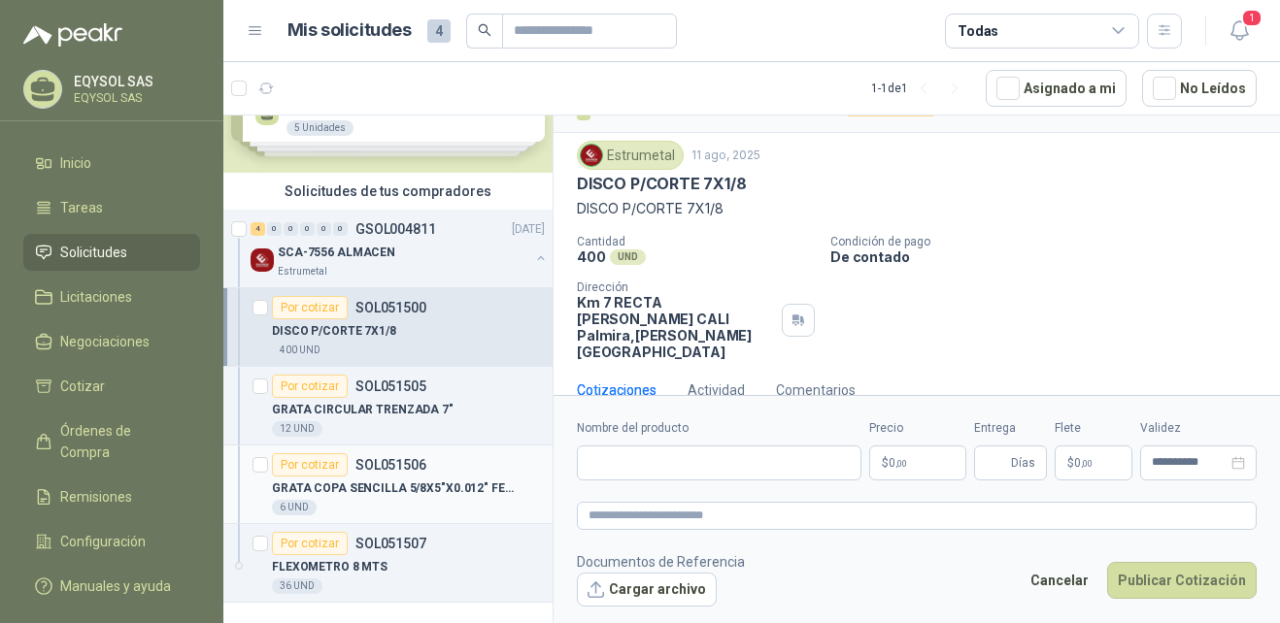
click at [419, 482] on p "GRATA COPA SENCILLA 5/8X5"X0.012" FECIN" at bounding box center [393, 489] width 242 height 18
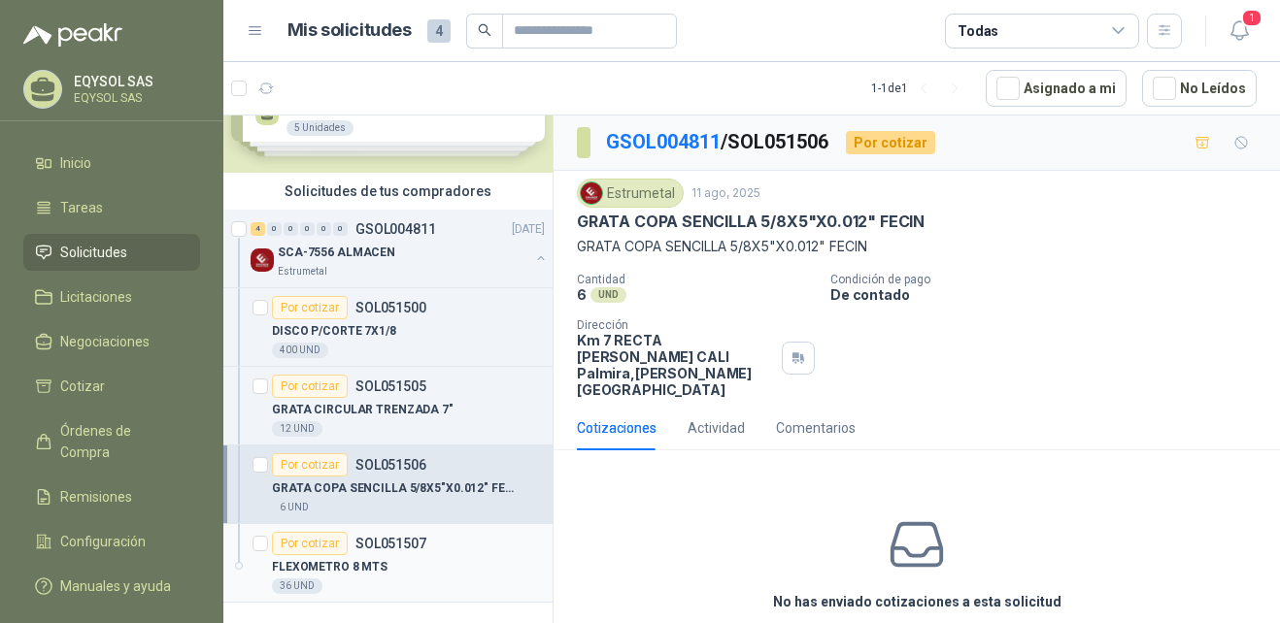
click at [453, 558] on div "FLEXOMETRO 8 MTS" at bounding box center [408, 567] width 273 height 23
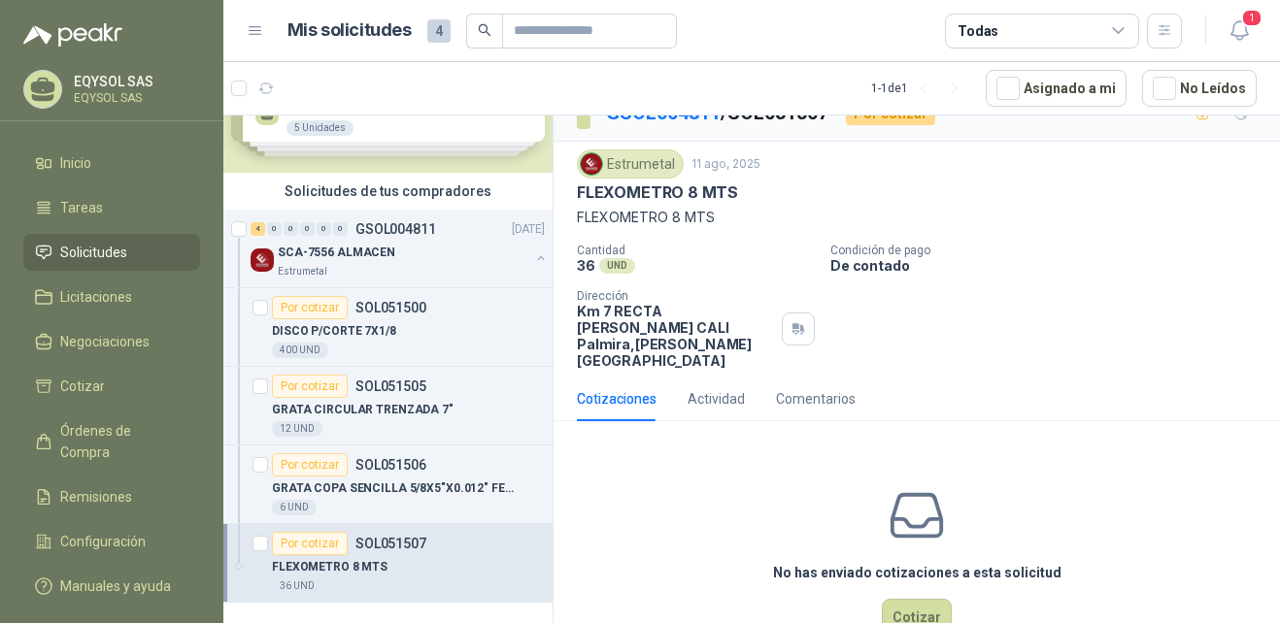
scroll to position [51, 0]
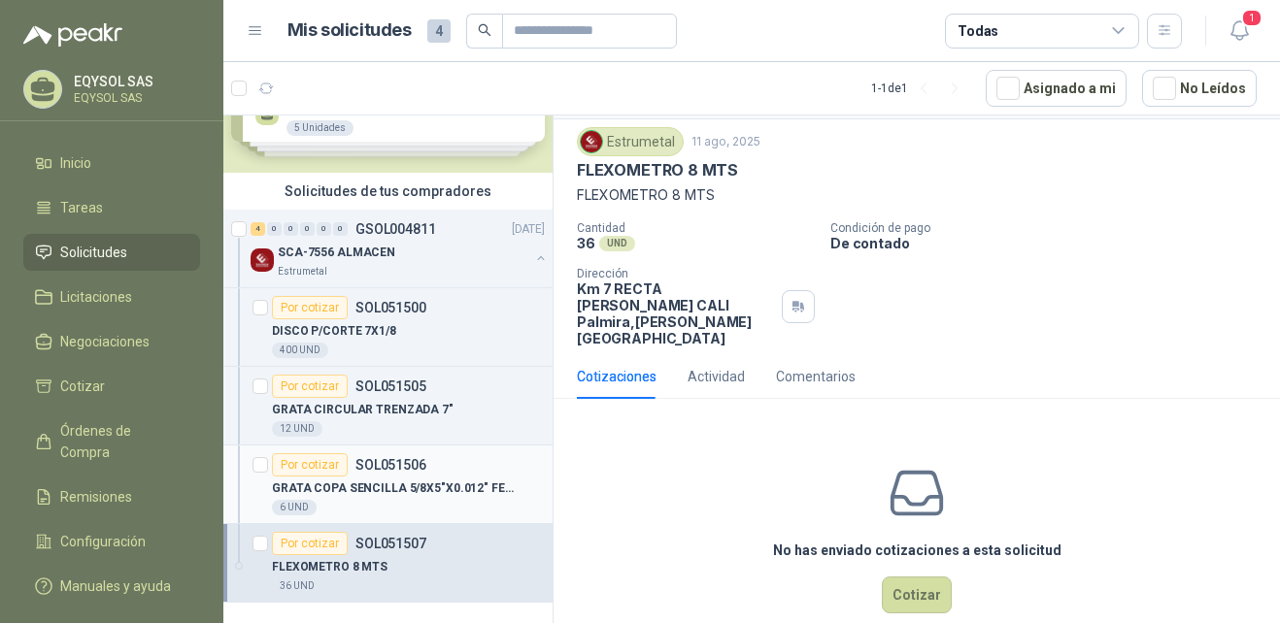
click at [400, 470] on p "SOL051506" at bounding box center [390, 465] width 71 height 14
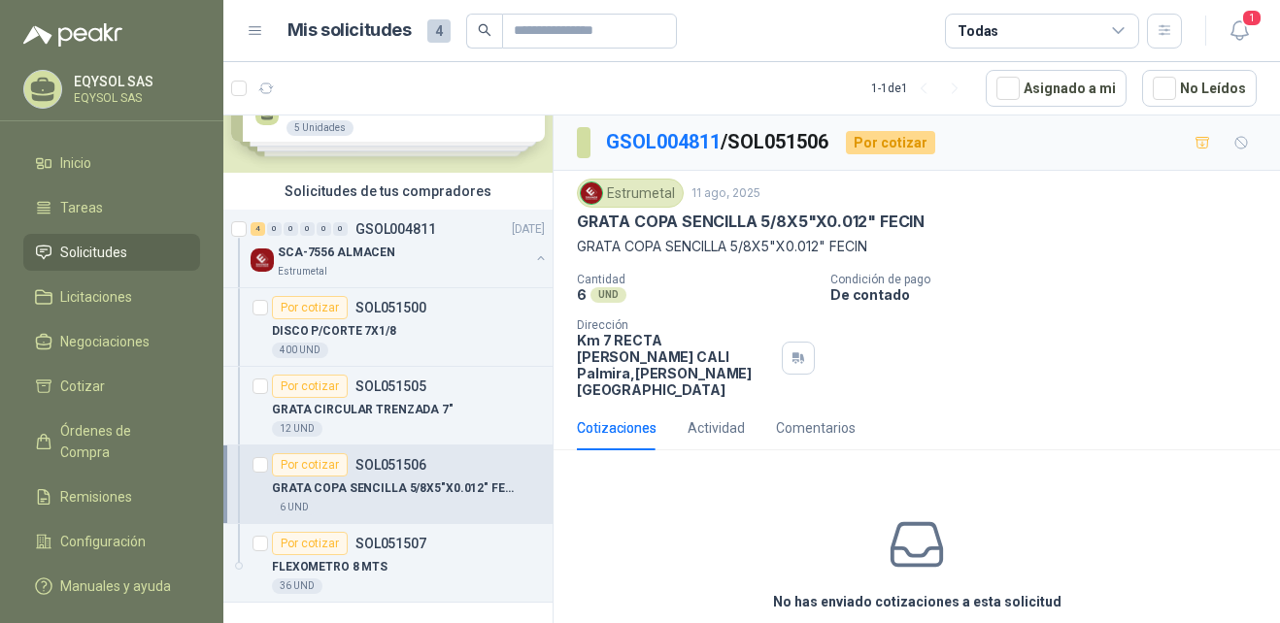
scroll to position [51, 0]
